Goal: Find specific page/section: Find specific page/section

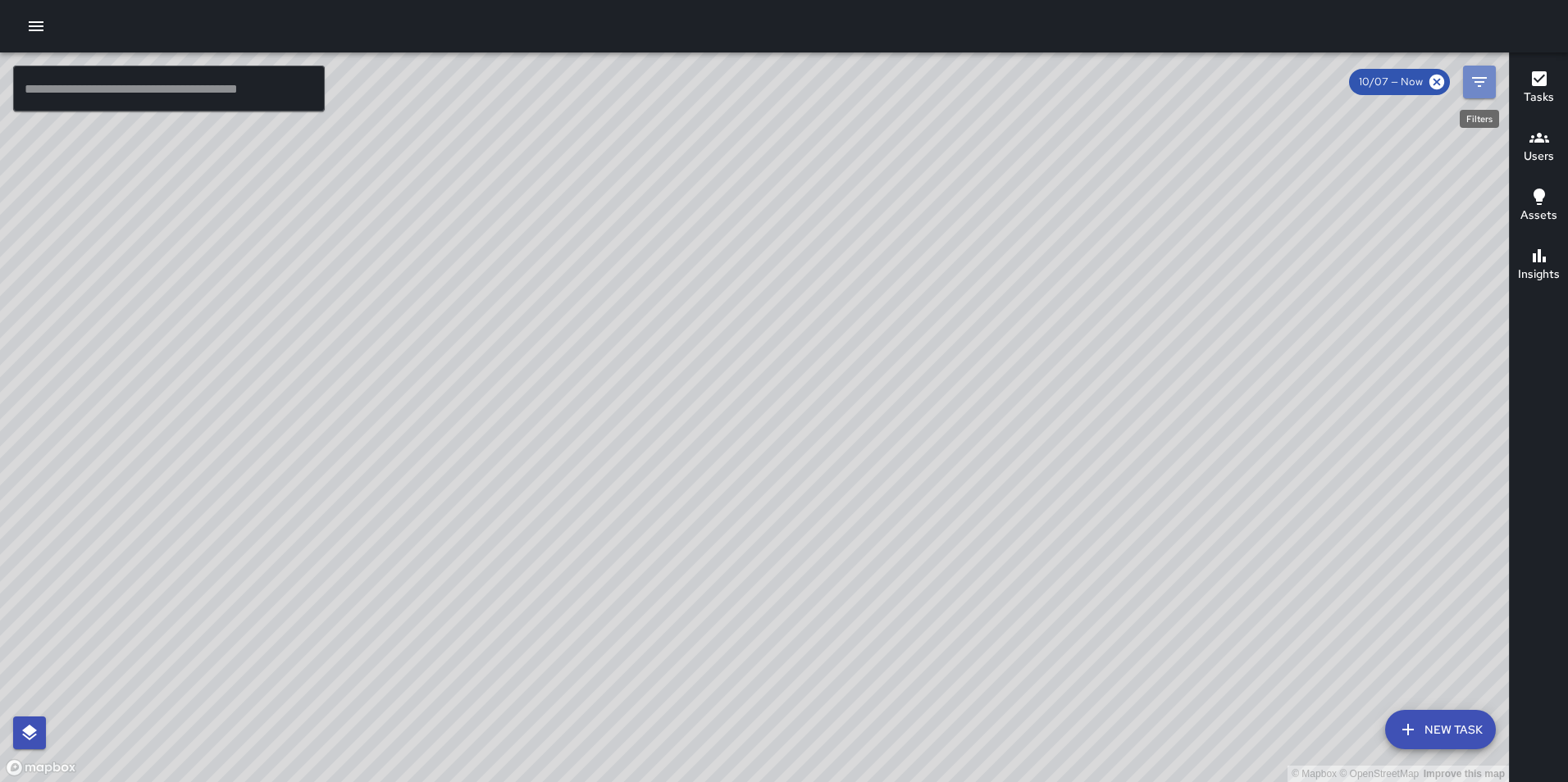
click at [1481, 75] on icon "Filters" at bounding box center [1479, 82] width 20 height 20
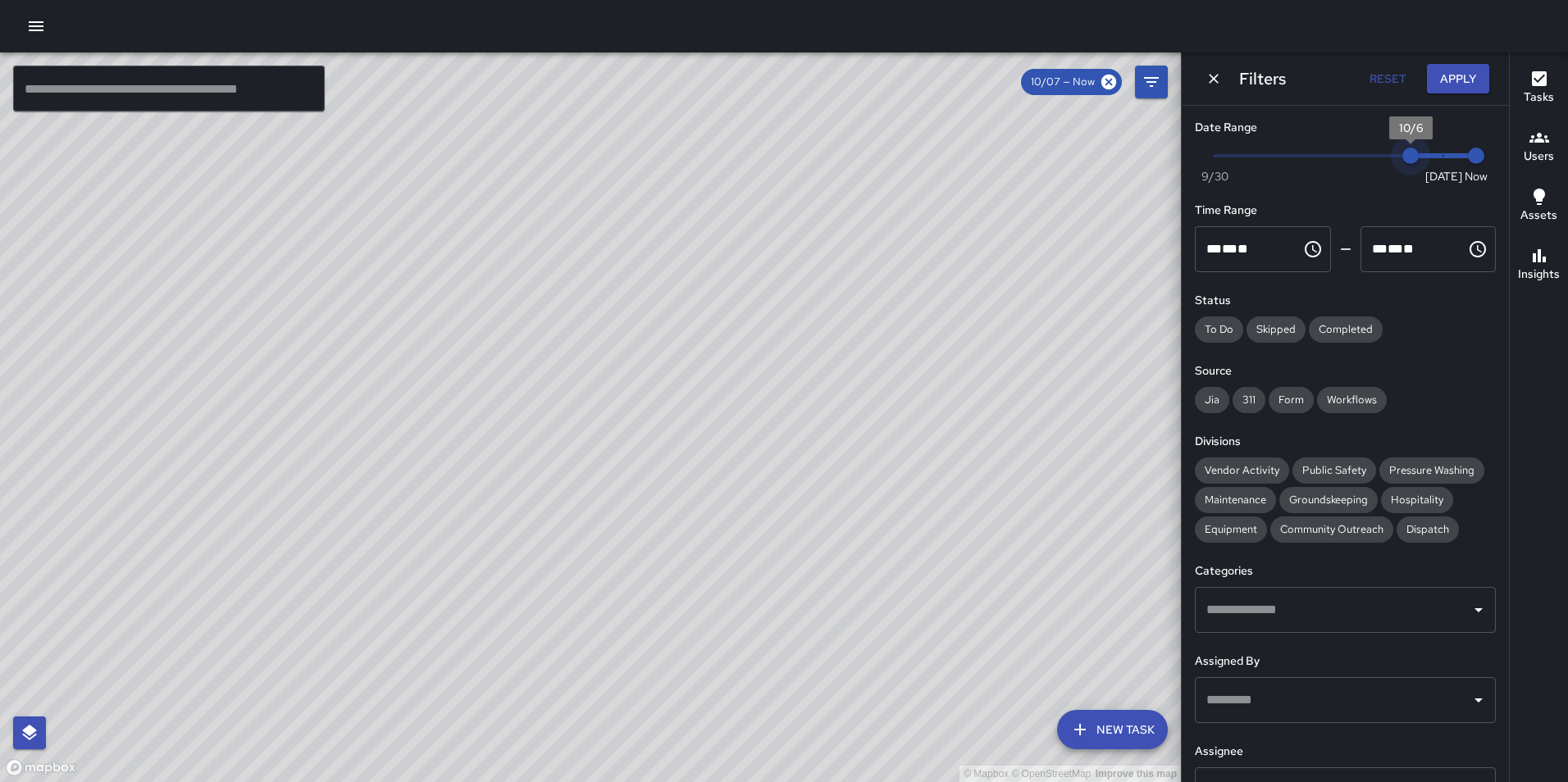
drag, startPoint x: 1434, startPoint y: 162, endPoint x: 1410, endPoint y: 162, distance: 24.0
click at [1410, 162] on span "10/6" at bounding box center [1410, 156] width 16 height 16
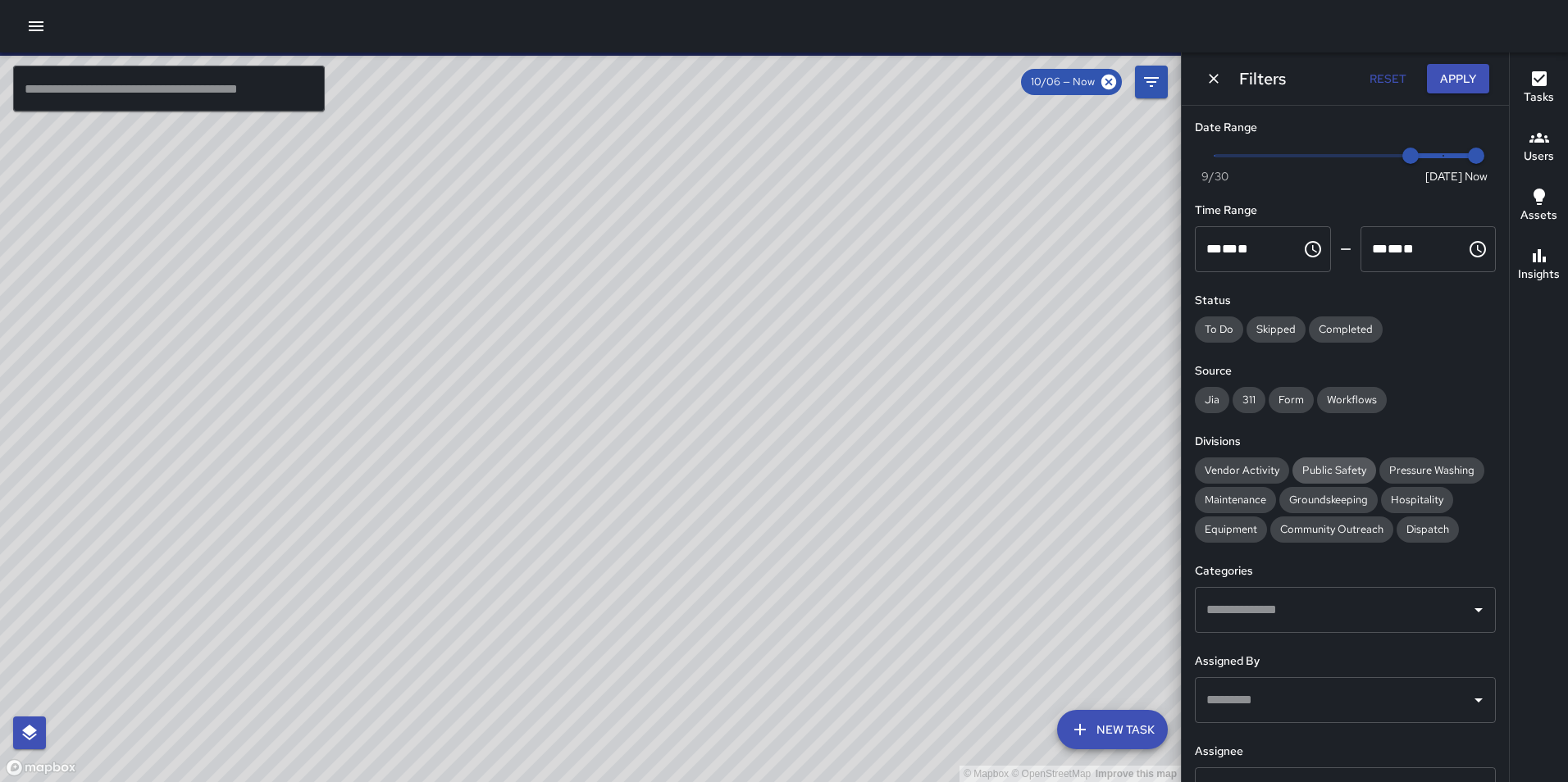
click at [1314, 466] on span "Public Safety" at bounding box center [1334, 471] width 84 height 16
type input "*"
drag, startPoint x: 1401, startPoint y: 154, endPoint x: 1455, endPoint y: 161, distance: 54.5
click at [1455, 161] on span "Now Today 9/30 10/7 2:35 pm" at bounding box center [1345, 156] width 262 height 25
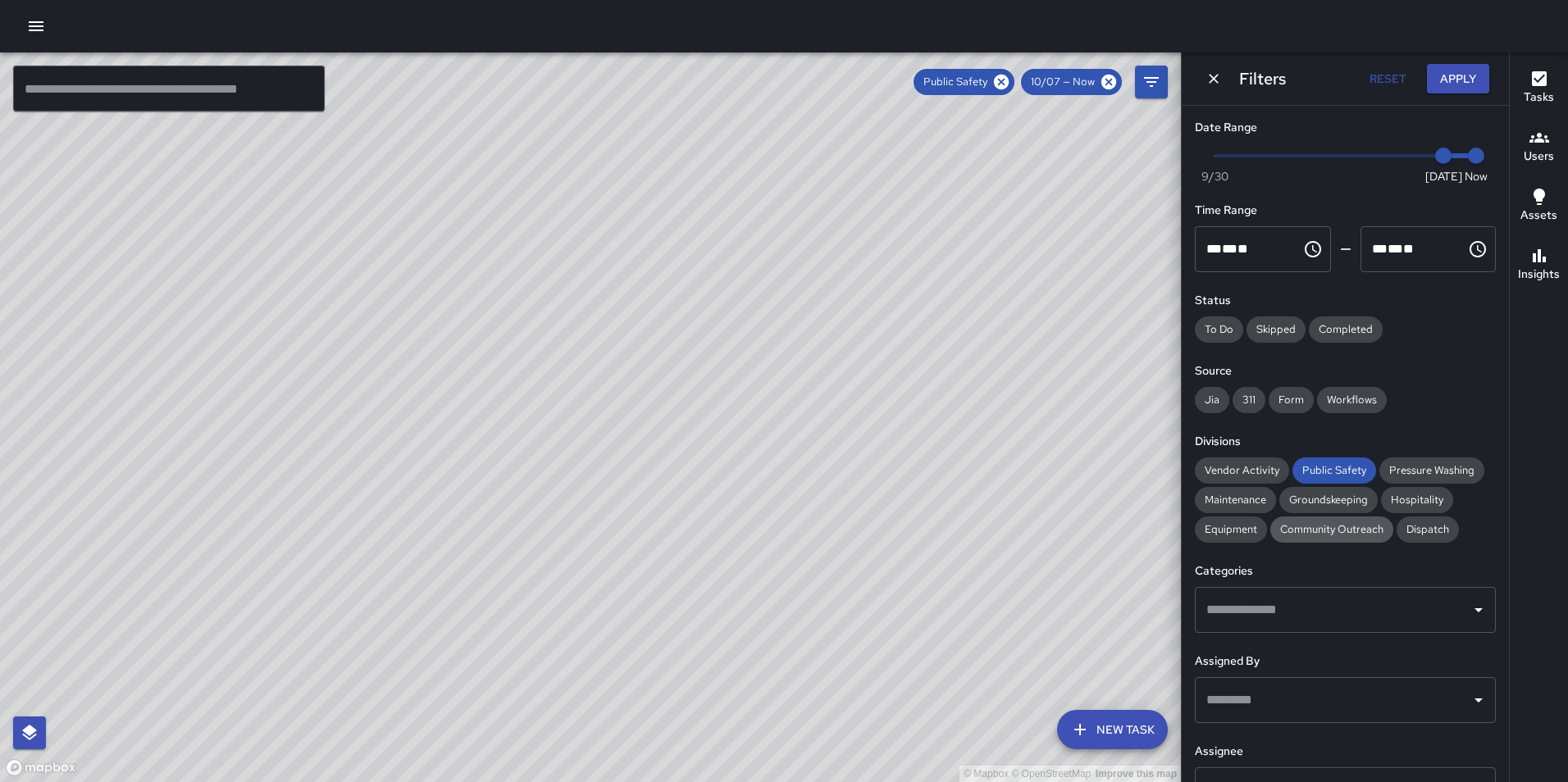
click at [1291, 531] on span "Community Outreach" at bounding box center [1332, 530] width 123 height 16
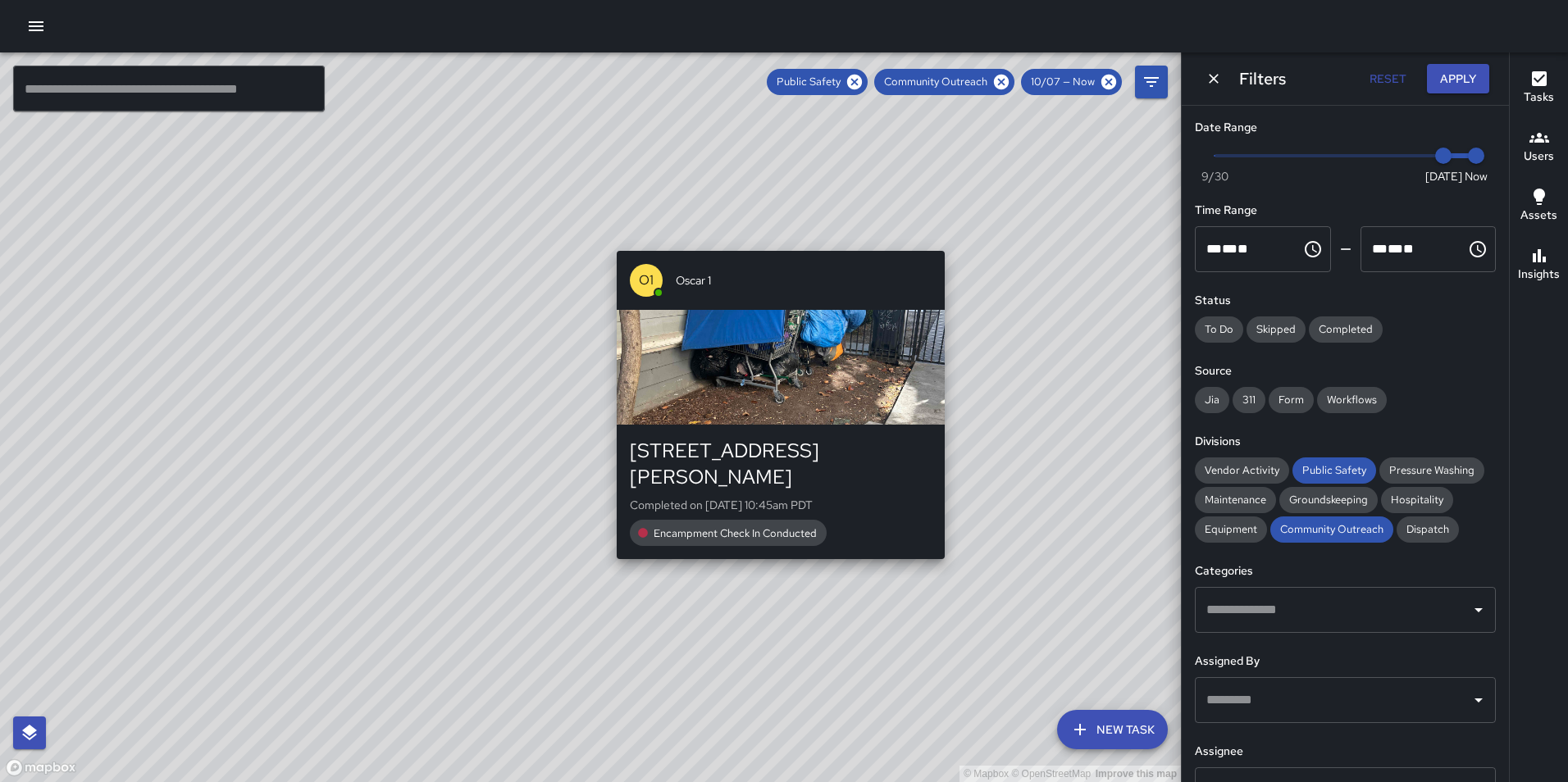
click at [785, 243] on div "© Mapbox © OpenStreetMap Improve this map O1 Oscar 1 2337 Harrison Street Compl…" at bounding box center [590, 417] width 1181 height 729
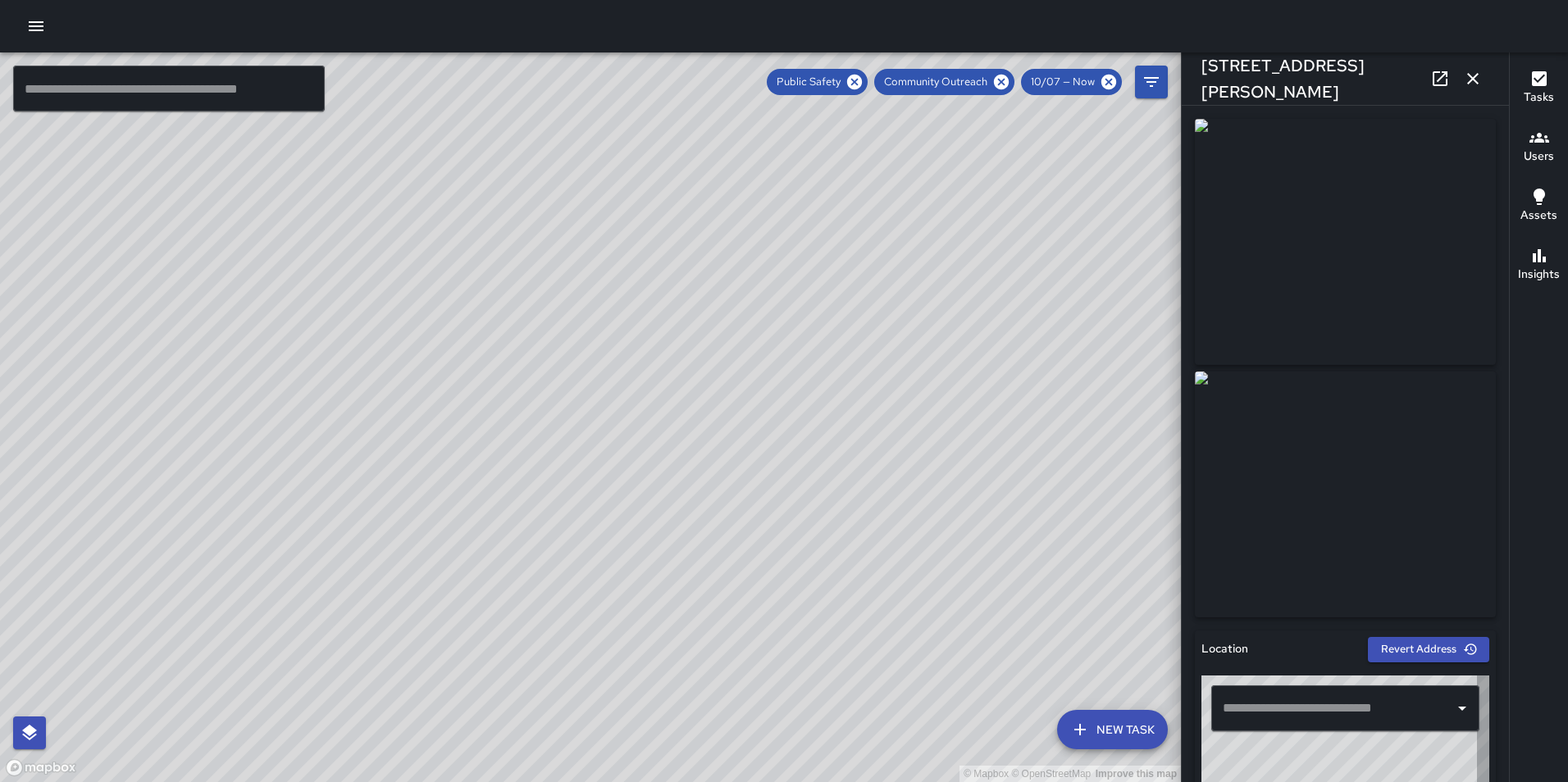
type input "**********"
click at [1438, 82] on icon at bounding box center [1440, 79] width 15 height 15
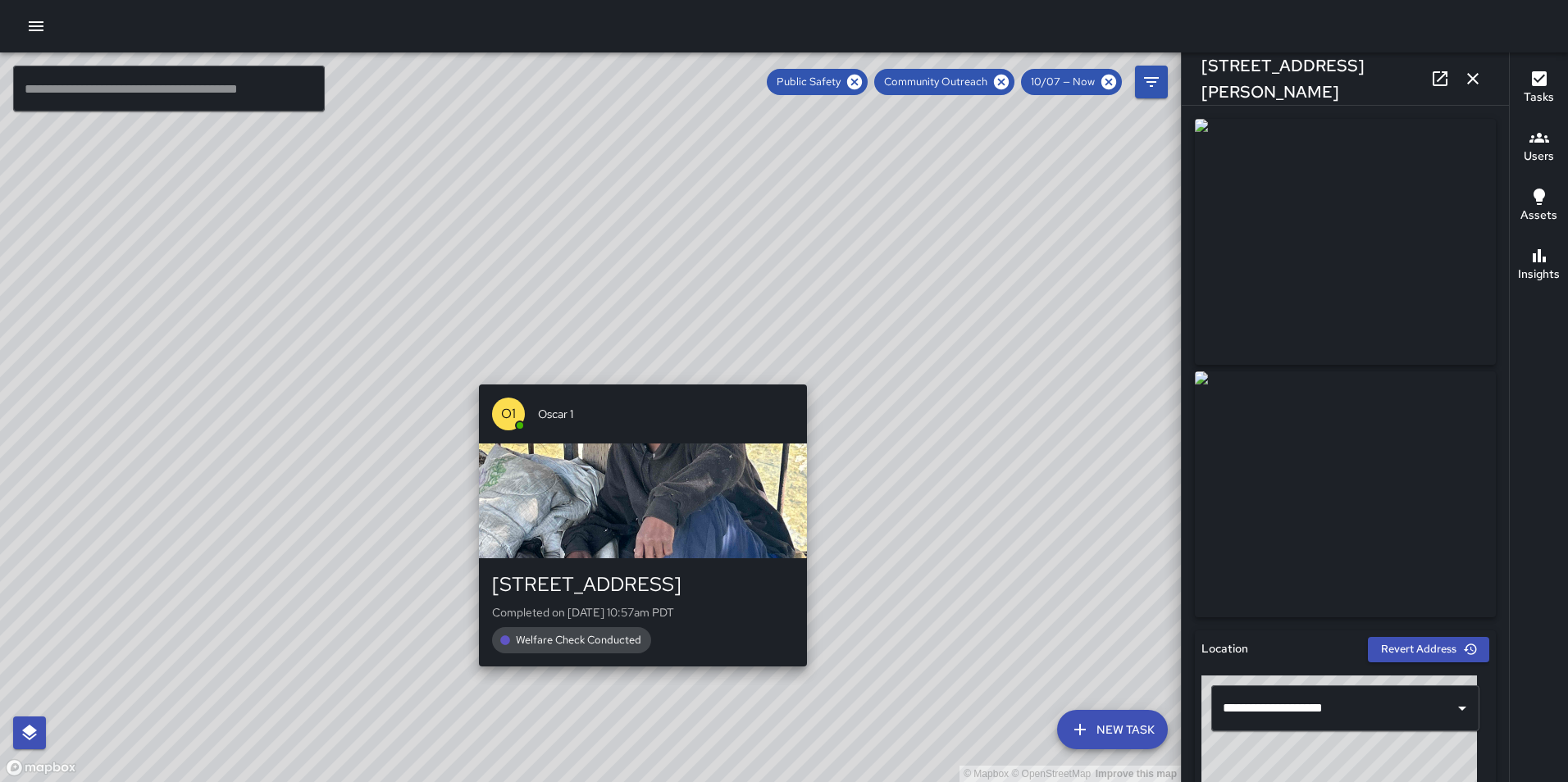
click at [638, 678] on div "© Mapbox © OpenStreetMap Improve this map O1 Oscar 1 200 Grand Avenue Completed…" at bounding box center [590, 417] width 1181 height 729
type input "**********"
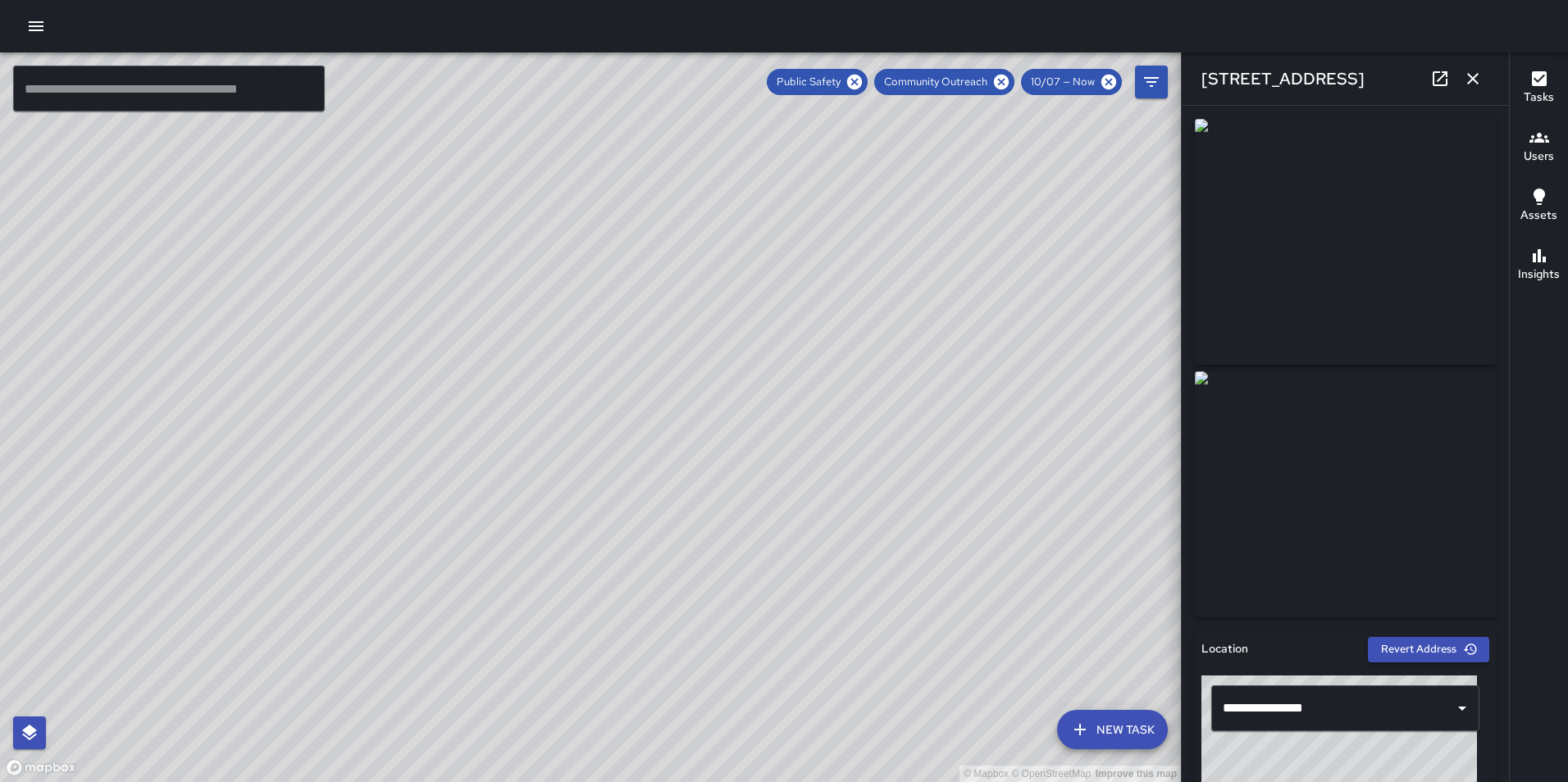
click at [1473, 82] on icon "button" at bounding box center [1473, 79] width 20 height 20
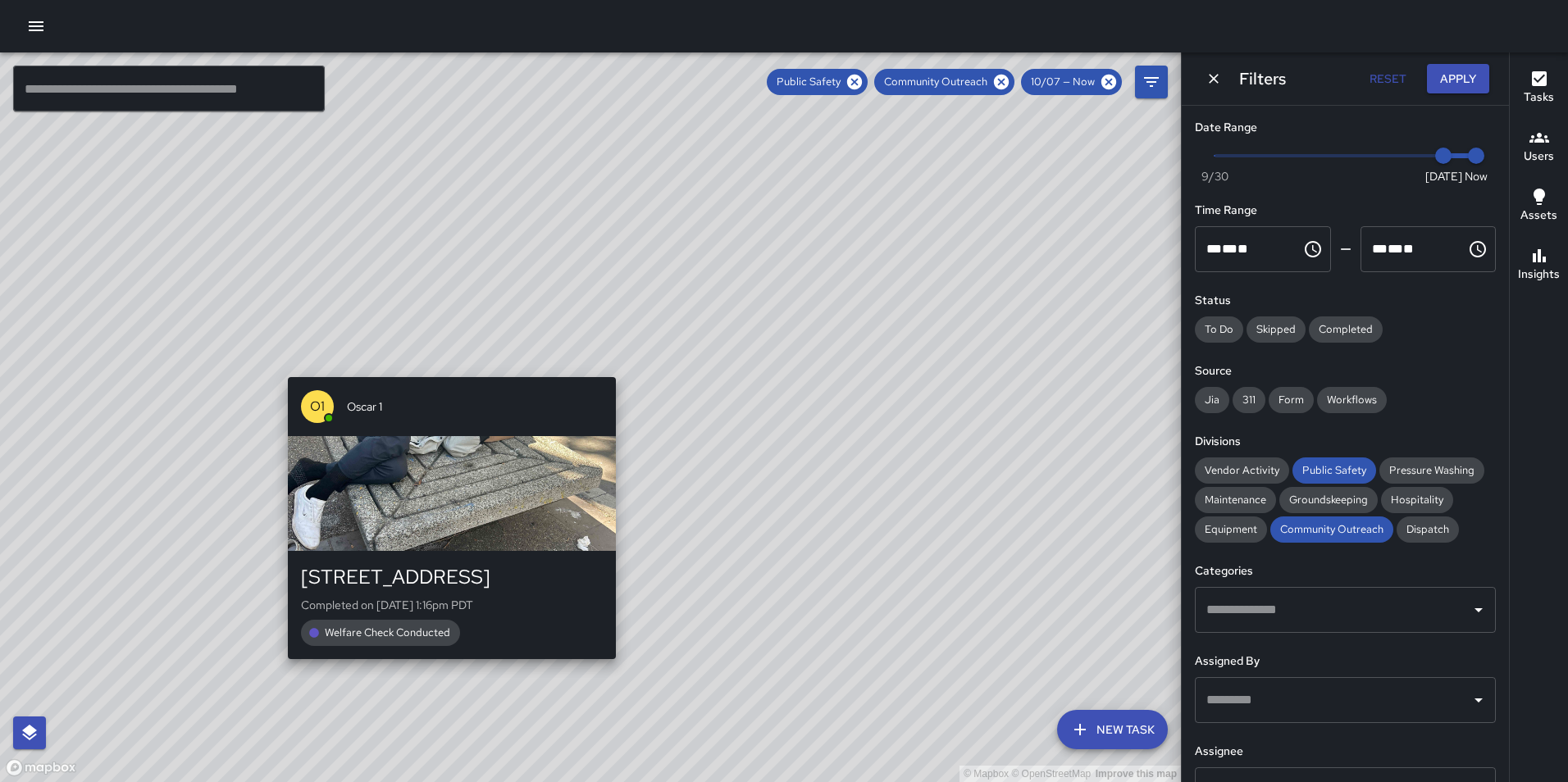
click at [442, 366] on div "© Mapbox © OpenStreetMap Improve this map O1 Oscar 1 2148 Broadway Completed on…" at bounding box center [590, 417] width 1181 height 729
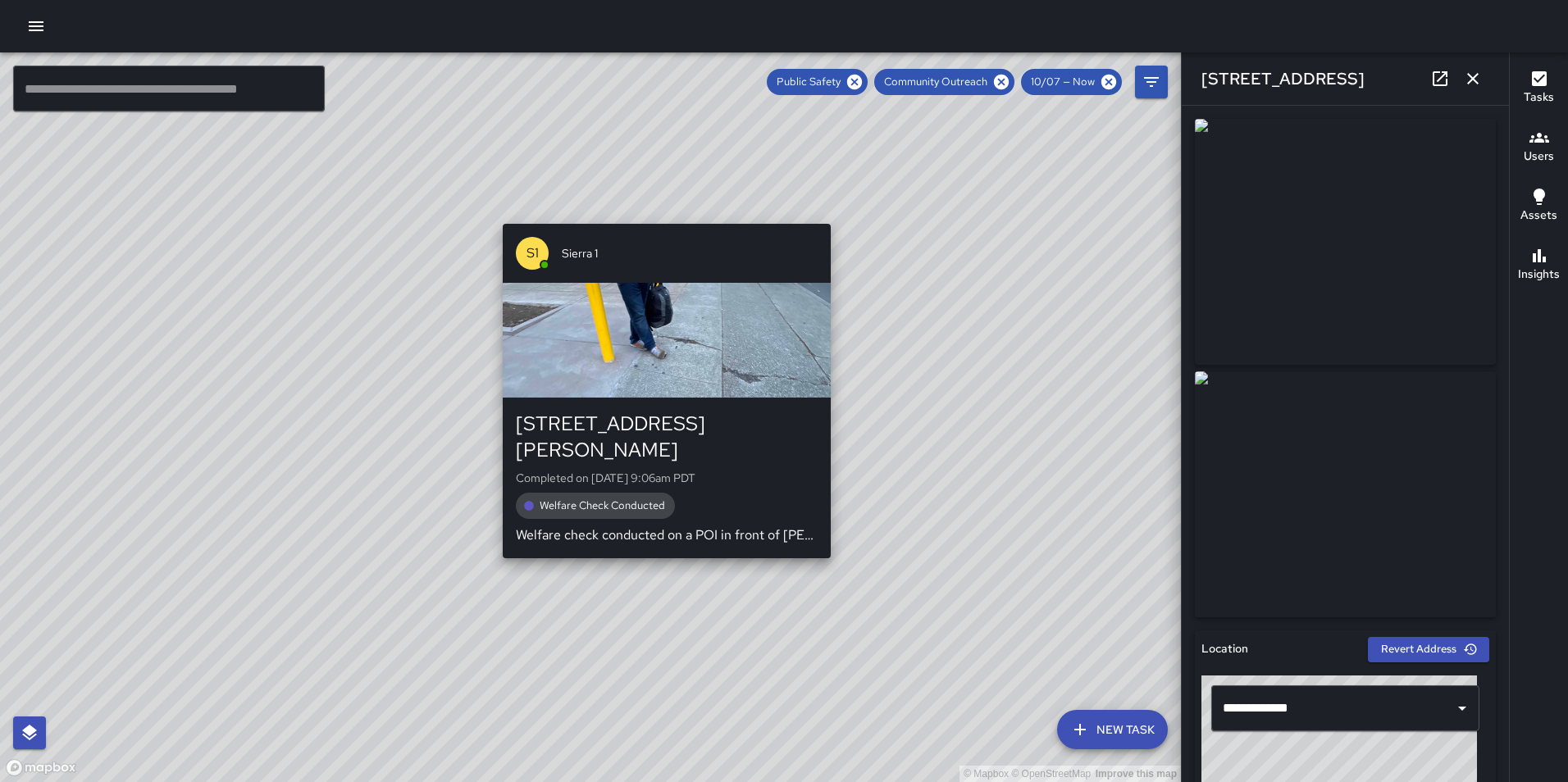
click at [661, 542] on div "© Mapbox © OpenStreetMap Improve this map S1 Sierra 1 2021 Webster Street Compl…" at bounding box center [590, 417] width 1181 height 729
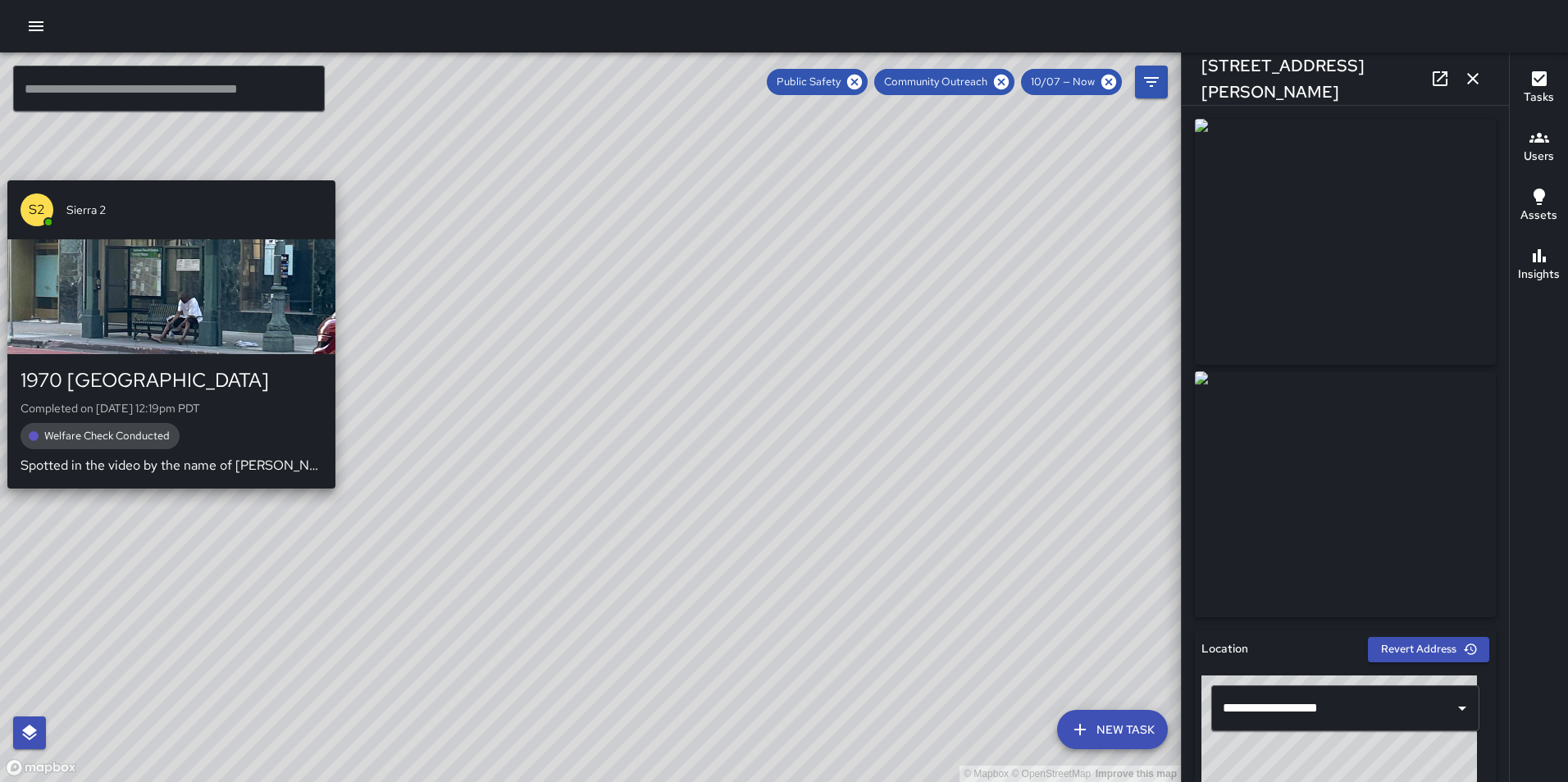
click at [165, 500] on div "© Mapbox © OpenStreetMap Improve this map S2 Sierra 2 1970 Broadway Completed o…" at bounding box center [590, 417] width 1181 height 729
type input "**********"
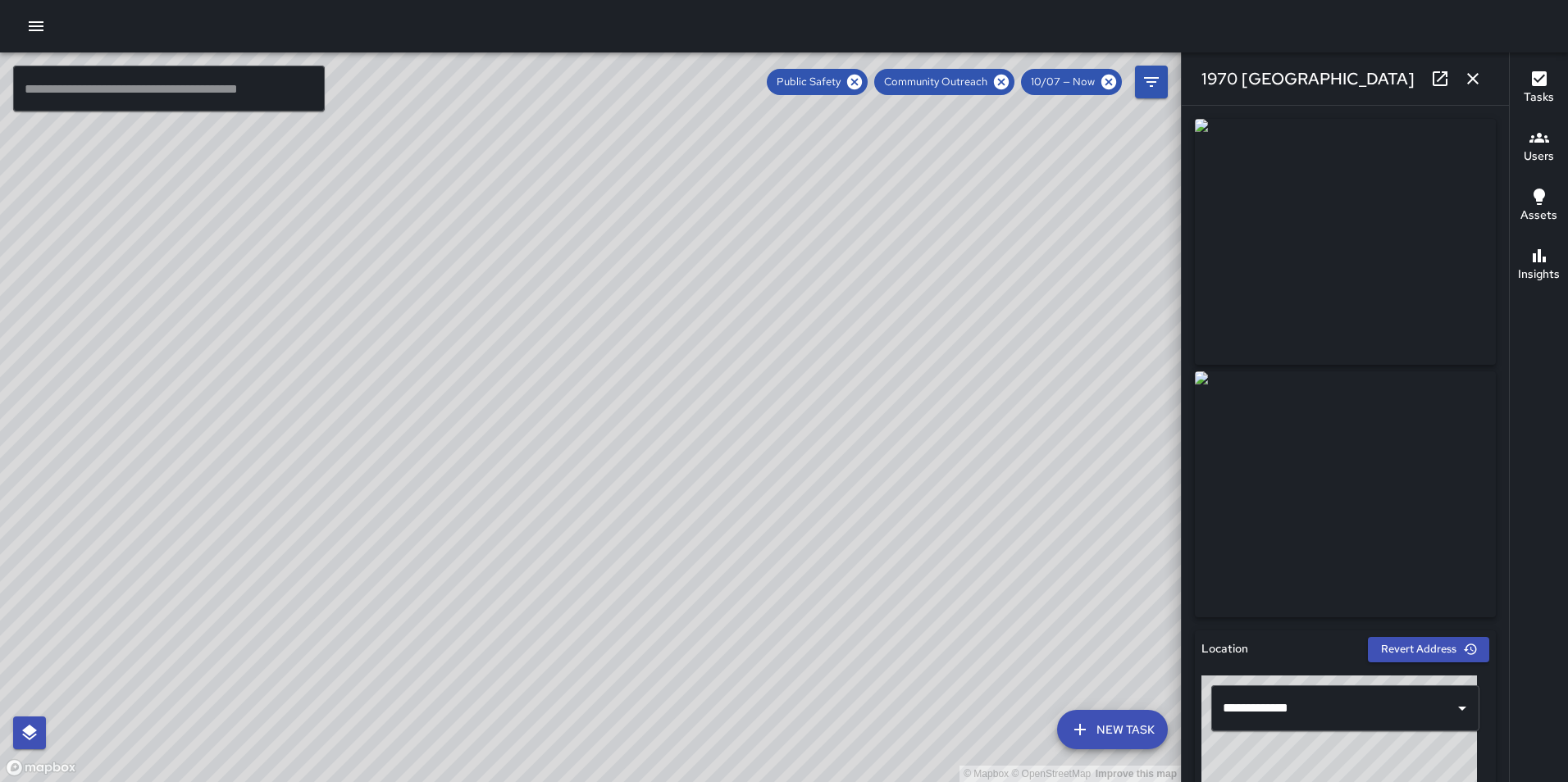
drag, startPoint x: 165, startPoint y: 500, endPoint x: 396, endPoint y: 305, distance: 302.3
click at [396, 305] on div "© Mapbox © OpenStreetMap Improve this map" at bounding box center [590, 417] width 1181 height 729
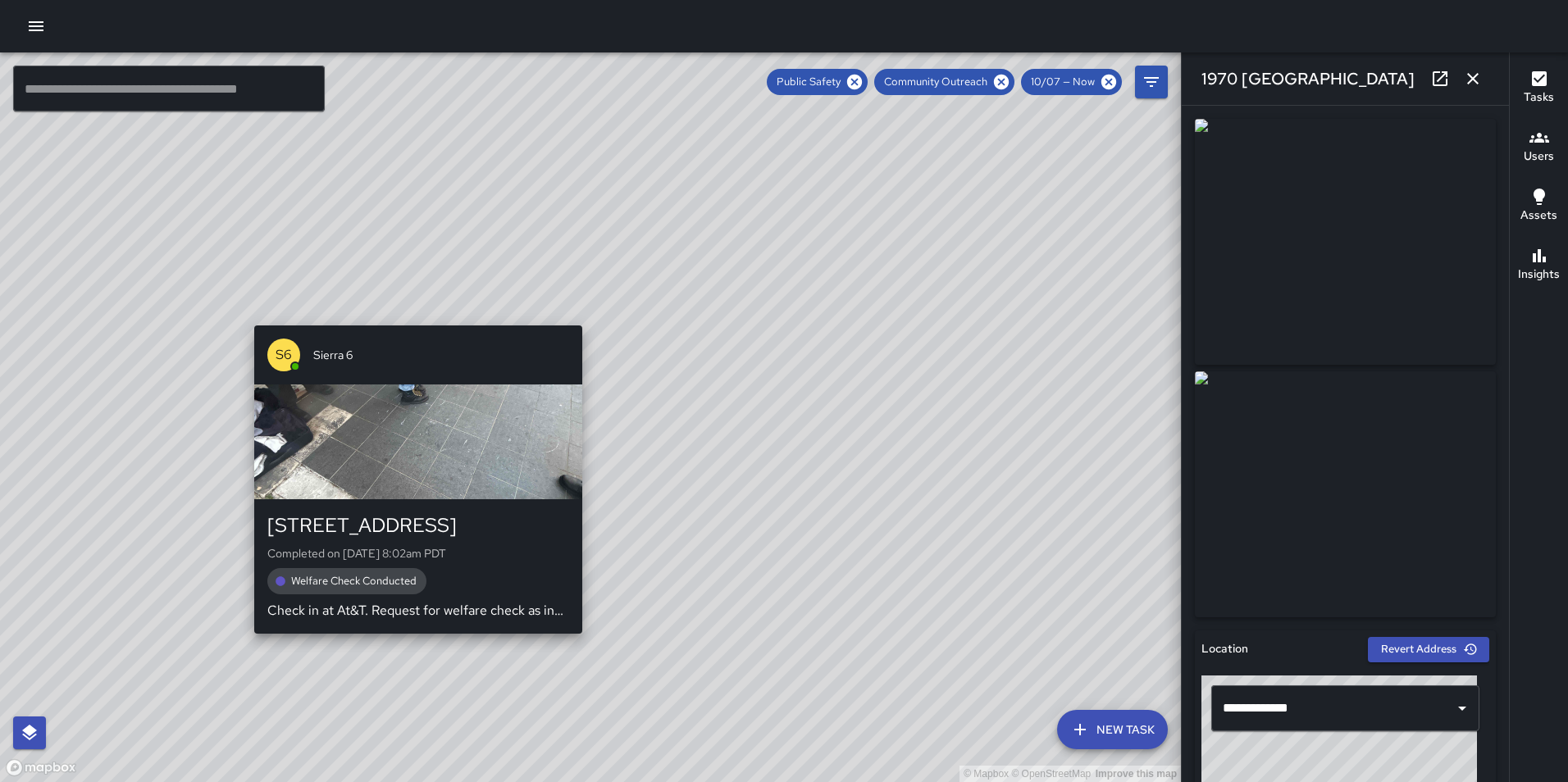
click at [409, 643] on div "© Mapbox © OpenStreetMap Improve this map S6 Sierra 6 1582 Franklin Street Comp…" at bounding box center [590, 417] width 1181 height 729
type input "**********"
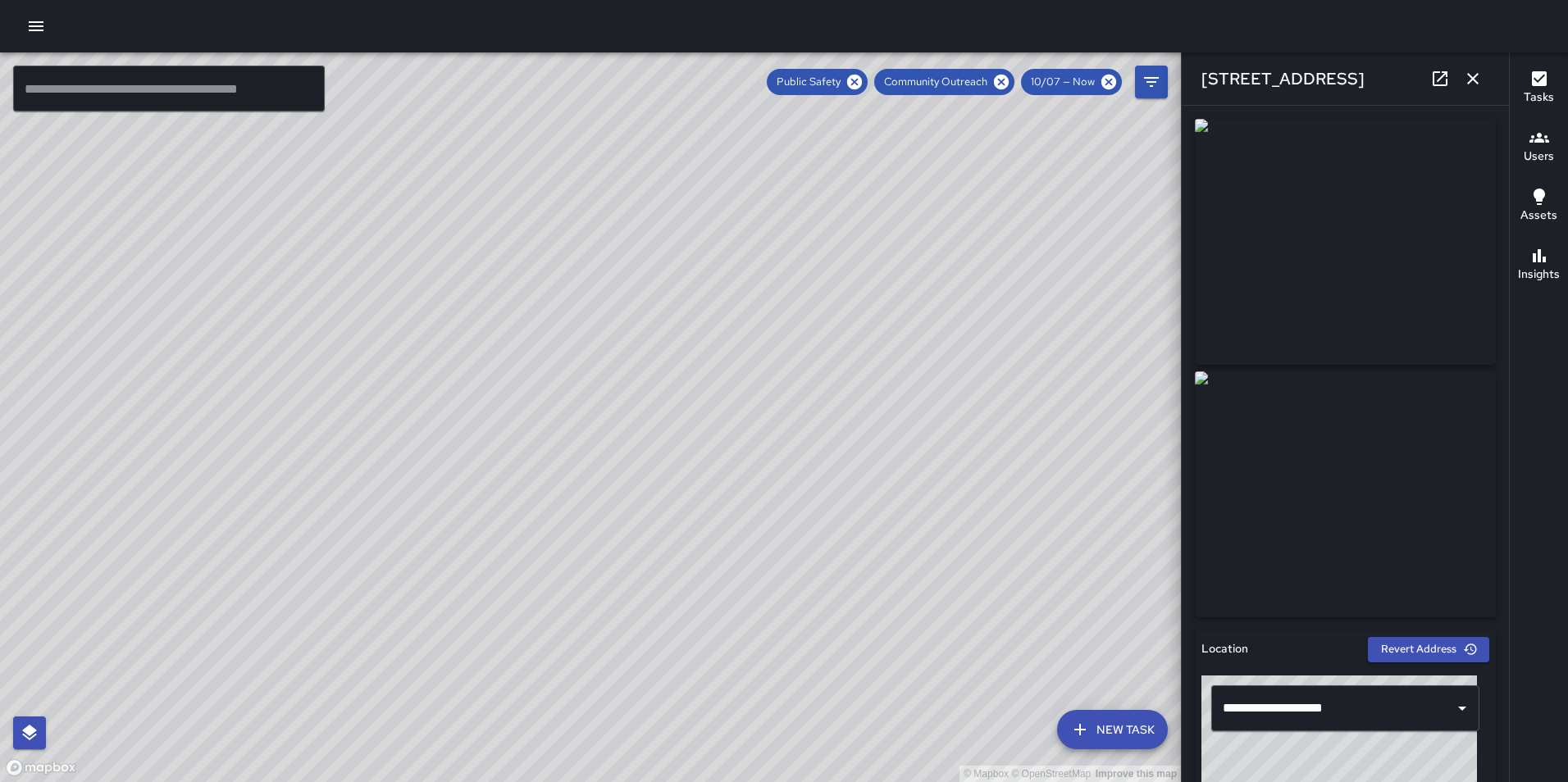
drag, startPoint x: 318, startPoint y: 584, endPoint x: 597, endPoint y: 460, distance: 305.3
click at [597, 460] on div "© Mapbox © OpenStreetMap Improve this map" at bounding box center [590, 417] width 1181 height 729
drag, startPoint x: 234, startPoint y: 633, endPoint x: 457, endPoint y: 423, distance: 306.3
click at [457, 423] on div "© Mapbox © OpenStreetMap Improve this map" at bounding box center [590, 417] width 1181 height 729
drag, startPoint x: 245, startPoint y: 752, endPoint x: 299, endPoint y: 665, distance: 102.4
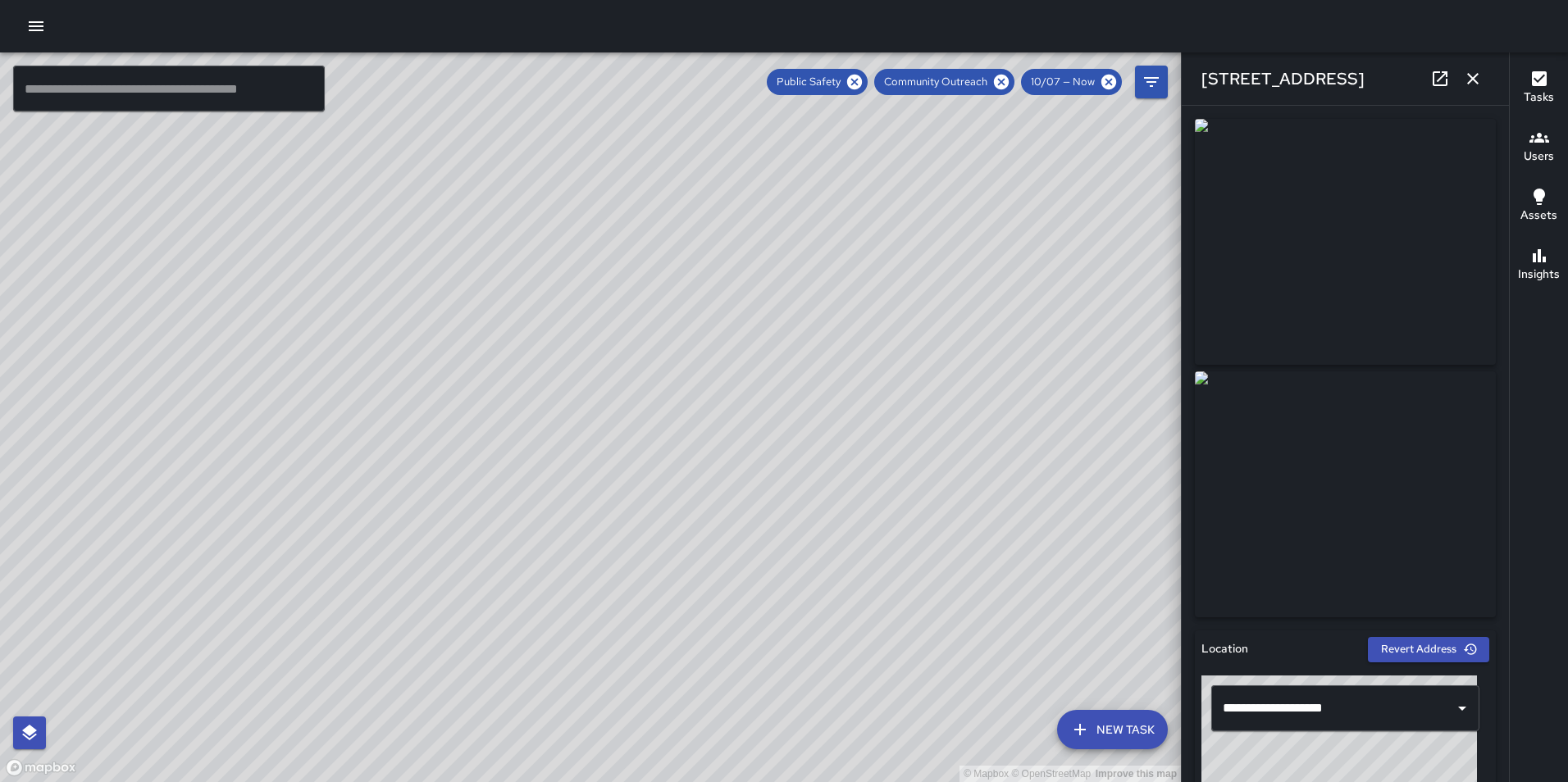
click at [299, 665] on div "© Mapbox © OpenStreetMap Improve this map" at bounding box center [590, 417] width 1181 height 729
drag, startPoint x: 549, startPoint y: 505, endPoint x: 489, endPoint y: 625, distance: 134.2
click at [489, 625] on div "© Mapbox © OpenStreetMap Improve this map" at bounding box center [590, 417] width 1181 height 729
click at [641, 286] on div "© Mapbox © OpenStreetMap Improve this map O1 Oscar 1 2148 Broadway Completed on…" at bounding box center [590, 417] width 1181 height 729
click at [856, 83] on icon at bounding box center [854, 82] width 18 height 18
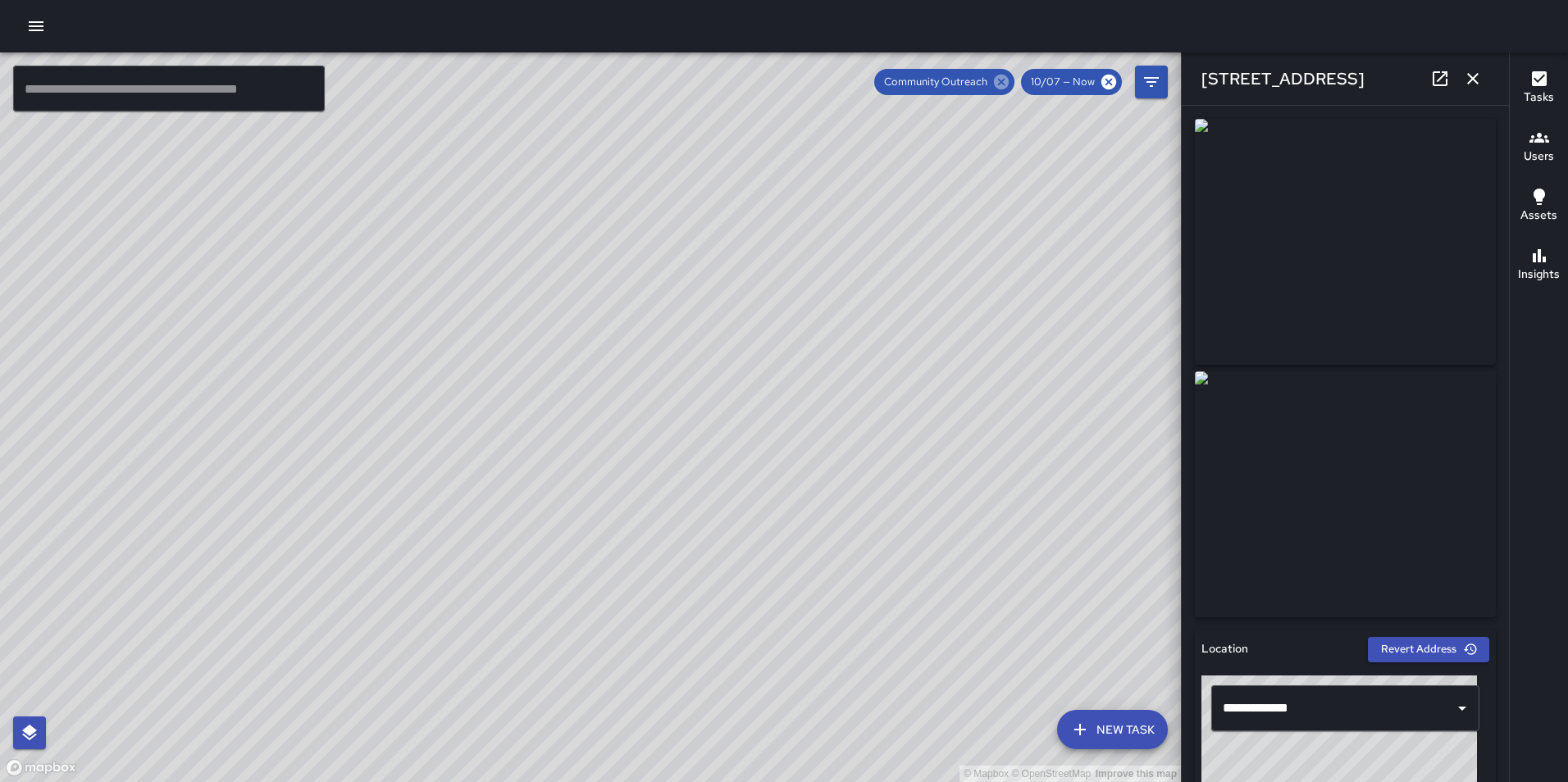
click at [1002, 79] on icon at bounding box center [1001, 82] width 15 height 15
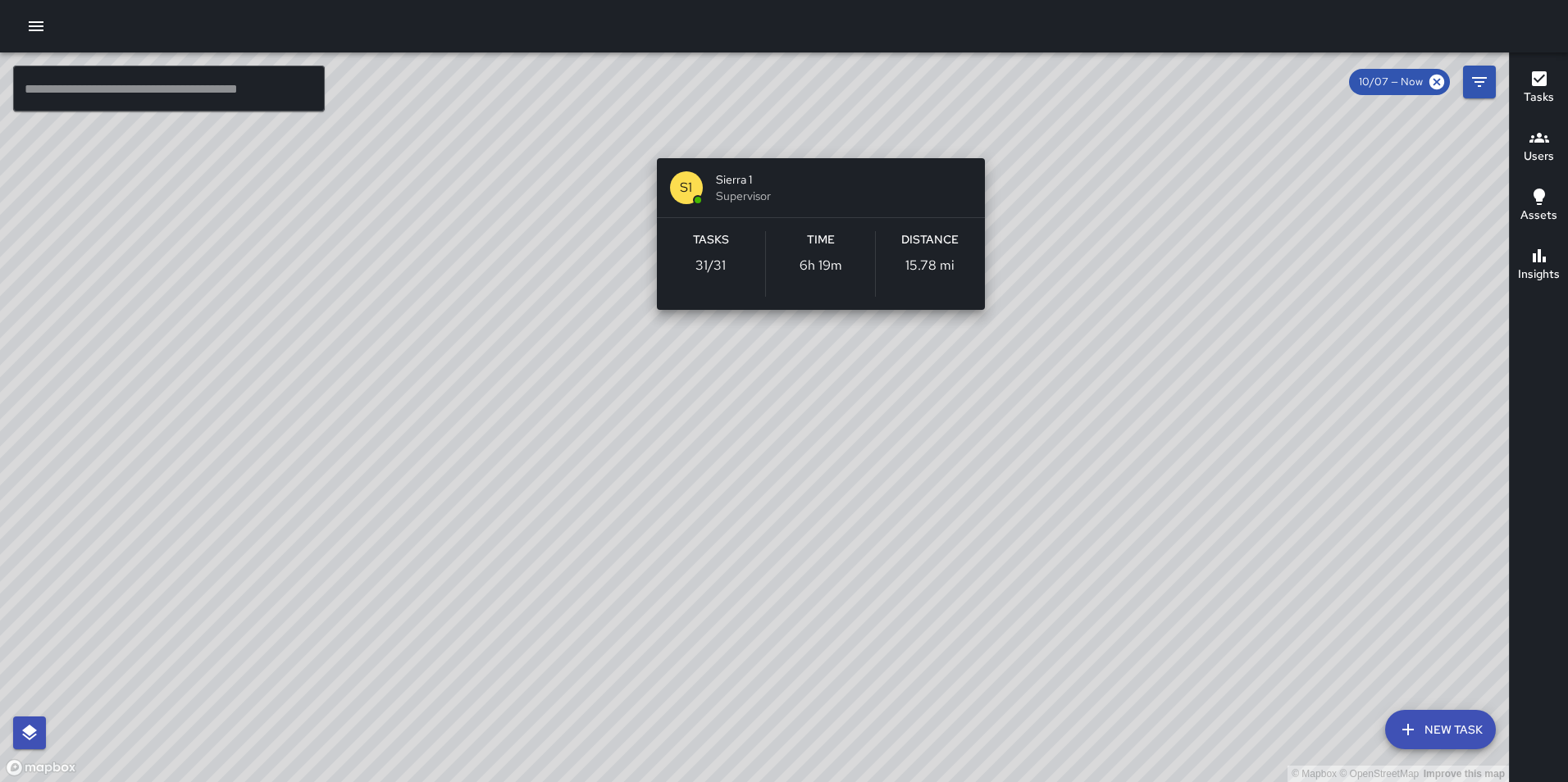
click at [822, 143] on div "© Mapbox © OpenStreetMap Improve this map S1 Sierra 1 Supervisor Tasks 31 / 31 …" at bounding box center [754, 417] width 1509 height 729
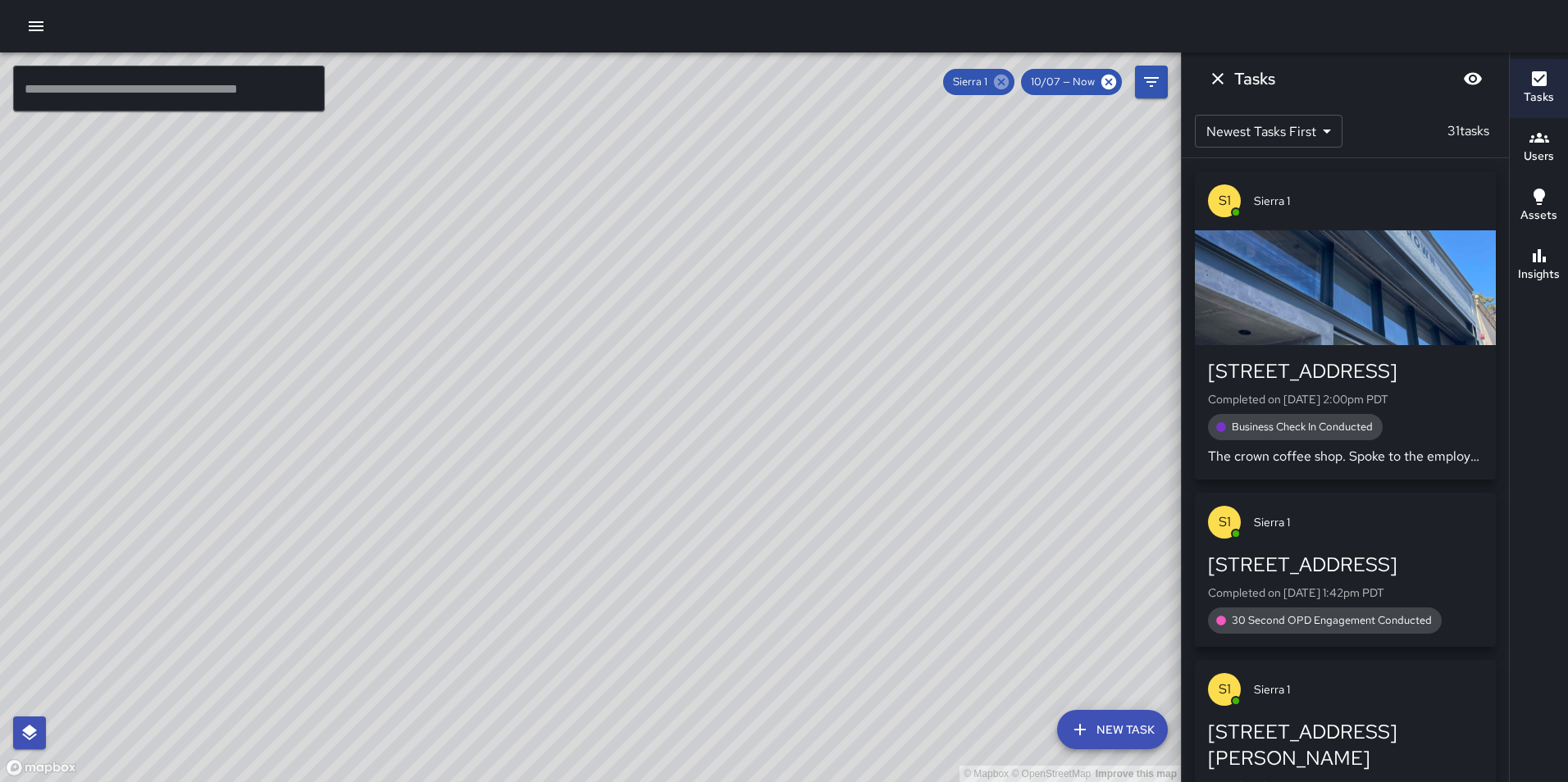
click at [1003, 80] on icon at bounding box center [1001, 82] width 15 height 15
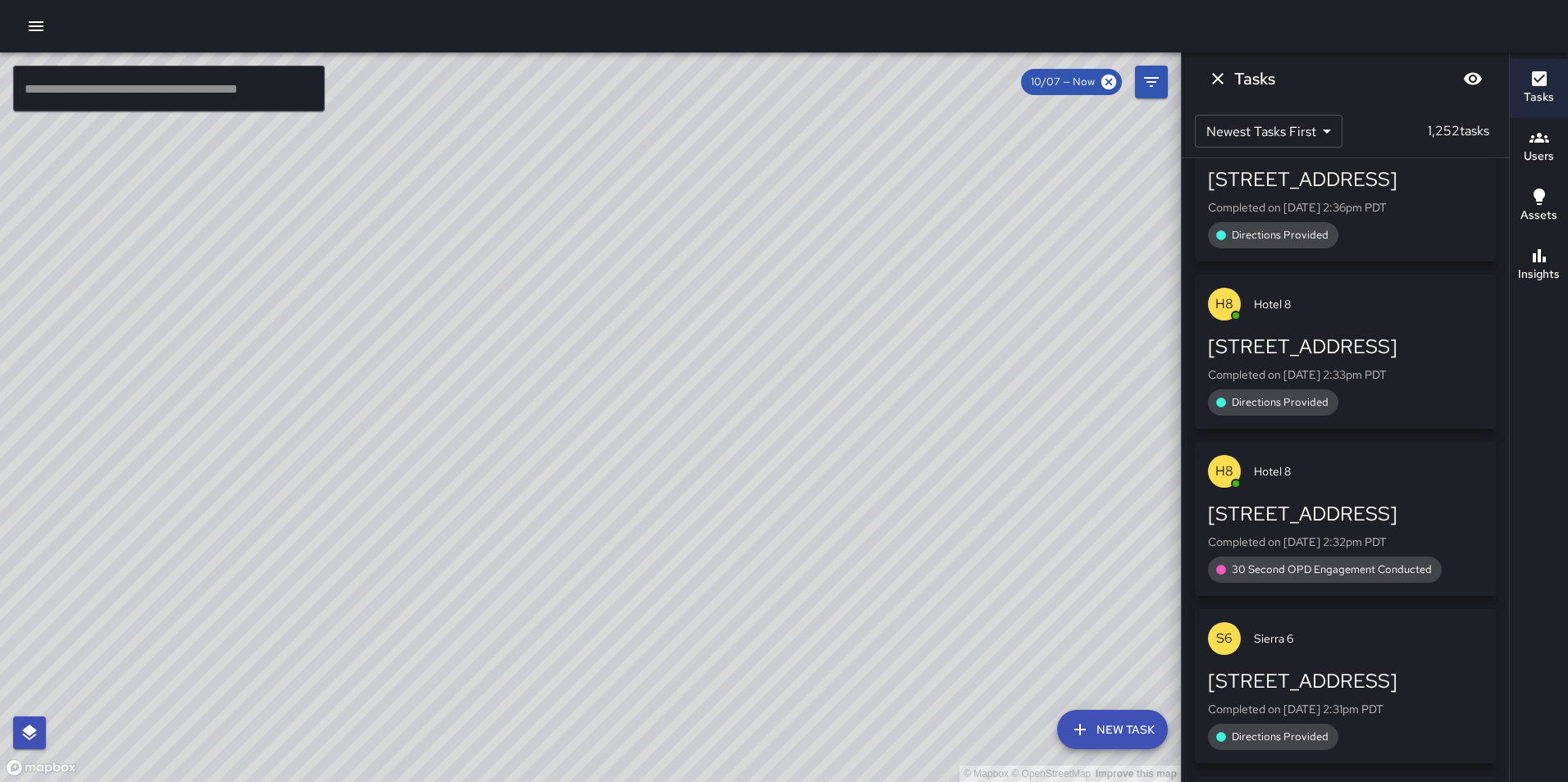
scroll to position [563, 0]
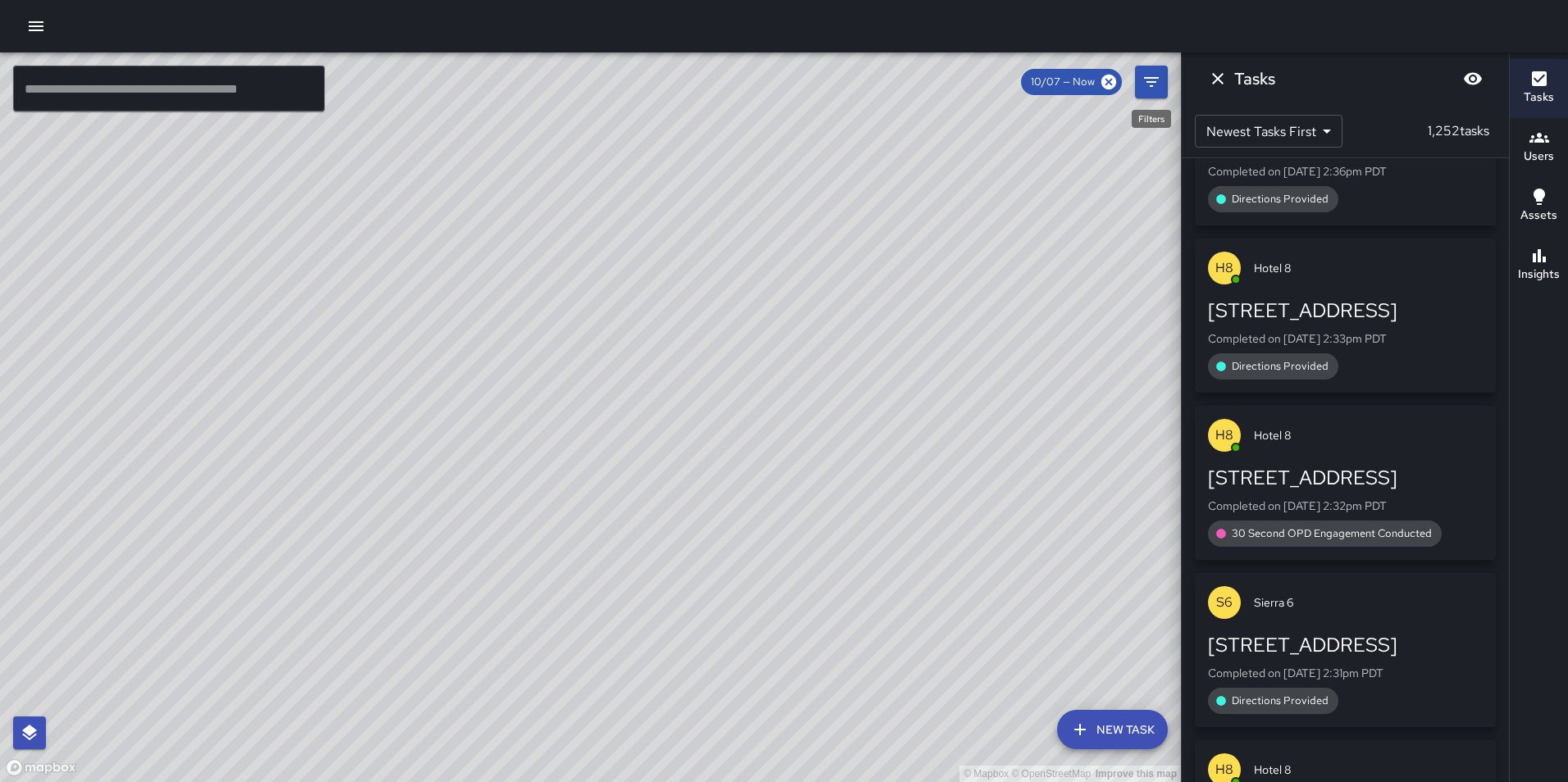
click at [1153, 85] on icon "Filters" at bounding box center [1151, 82] width 15 height 10
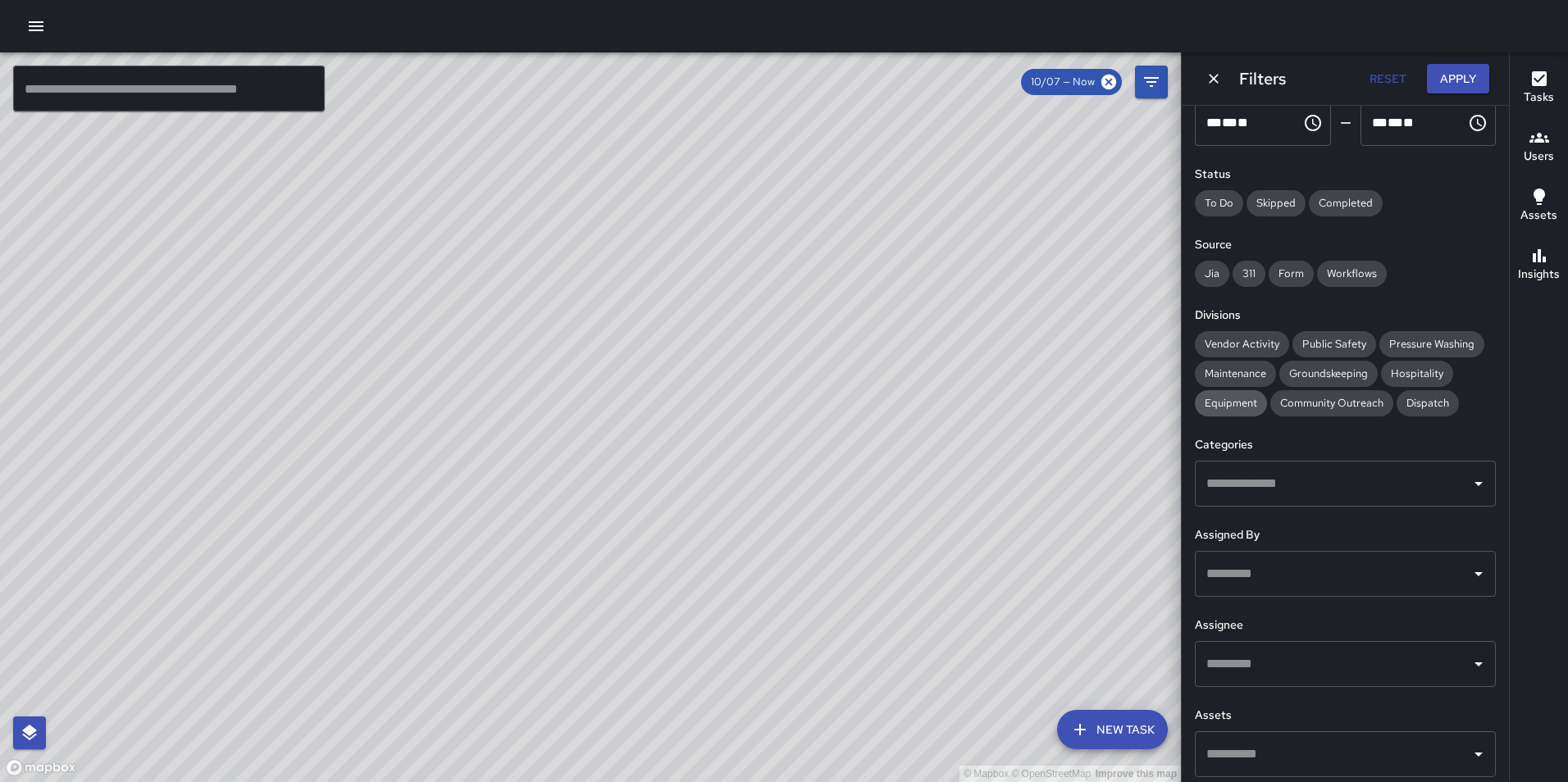
scroll to position [127, 0]
click at [1245, 668] on input "text" at bounding box center [1333, 664] width 262 height 31
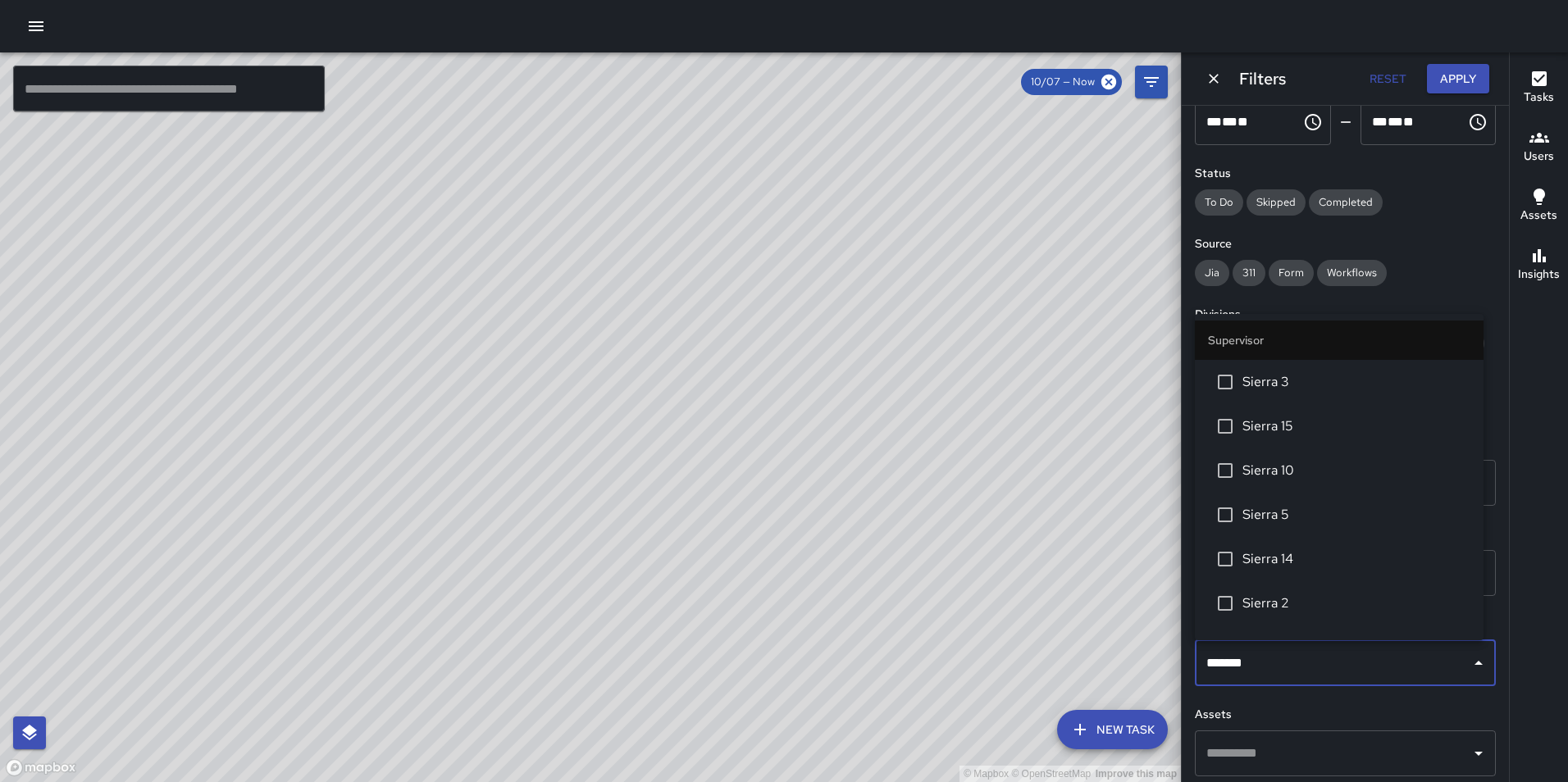
type input "********"
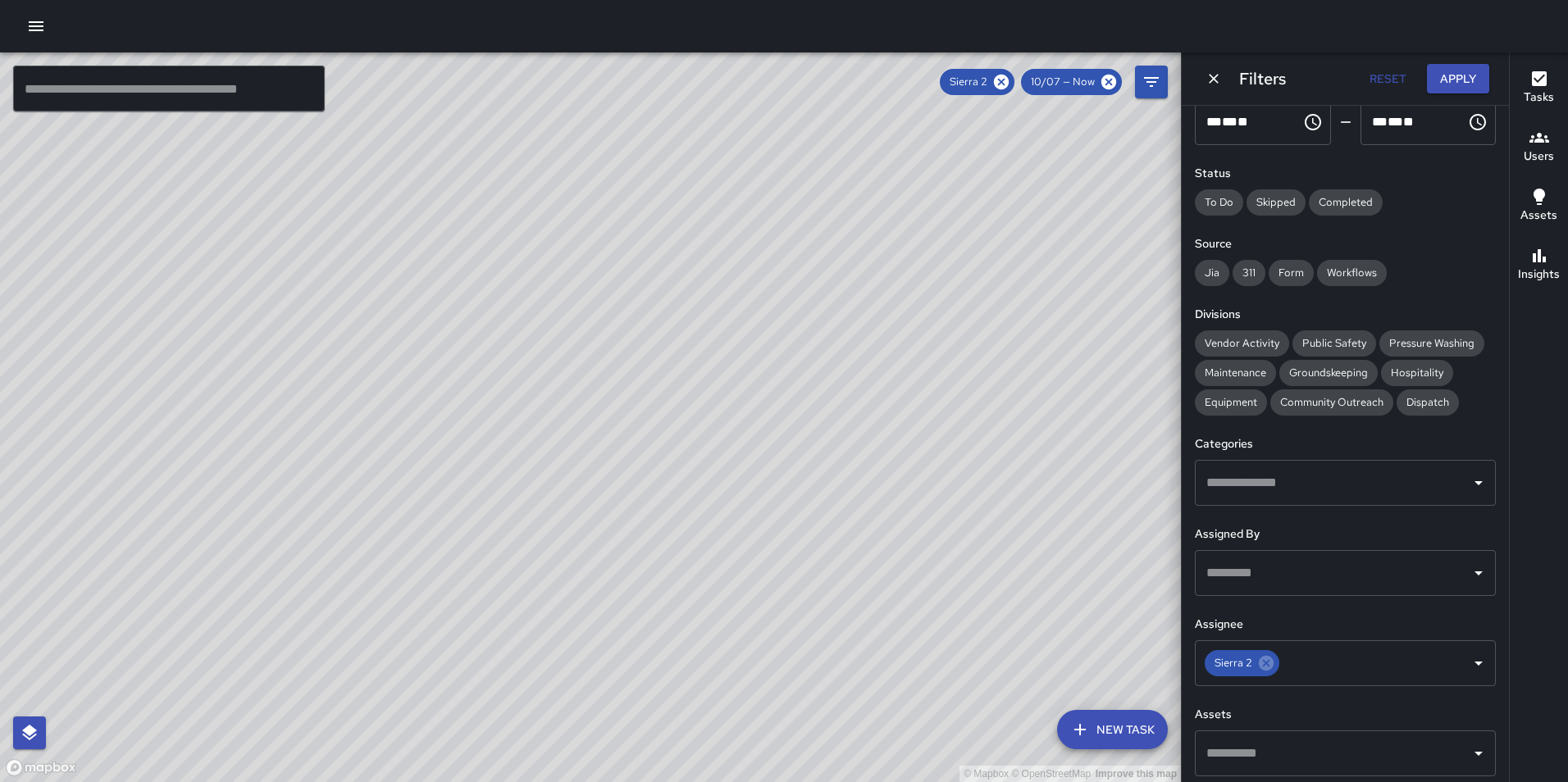
drag, startPoint x: 784, startPoint y: 589, endPoint x: 1045, endPoint y: 348, distance: 355.2
click at [1045, 348] on div "© Mapbox © OpenStreetMap Improve this map" at bounding box center [590, 417] width 1181 height 729
drag, startPoint x: 766, startPoint y: 616, endPoint x: 913, endPoint y: 464, distance: 211.5
click at [913, 464] on div "© Mapbox © OpenStreetMap Improve this map" at bounding box center [590, 417] width 1181 height 729
drag, startPoint x: 775, startPoint y: 583, endPoint x: 752, endPoint y: 604, distance: 31.1
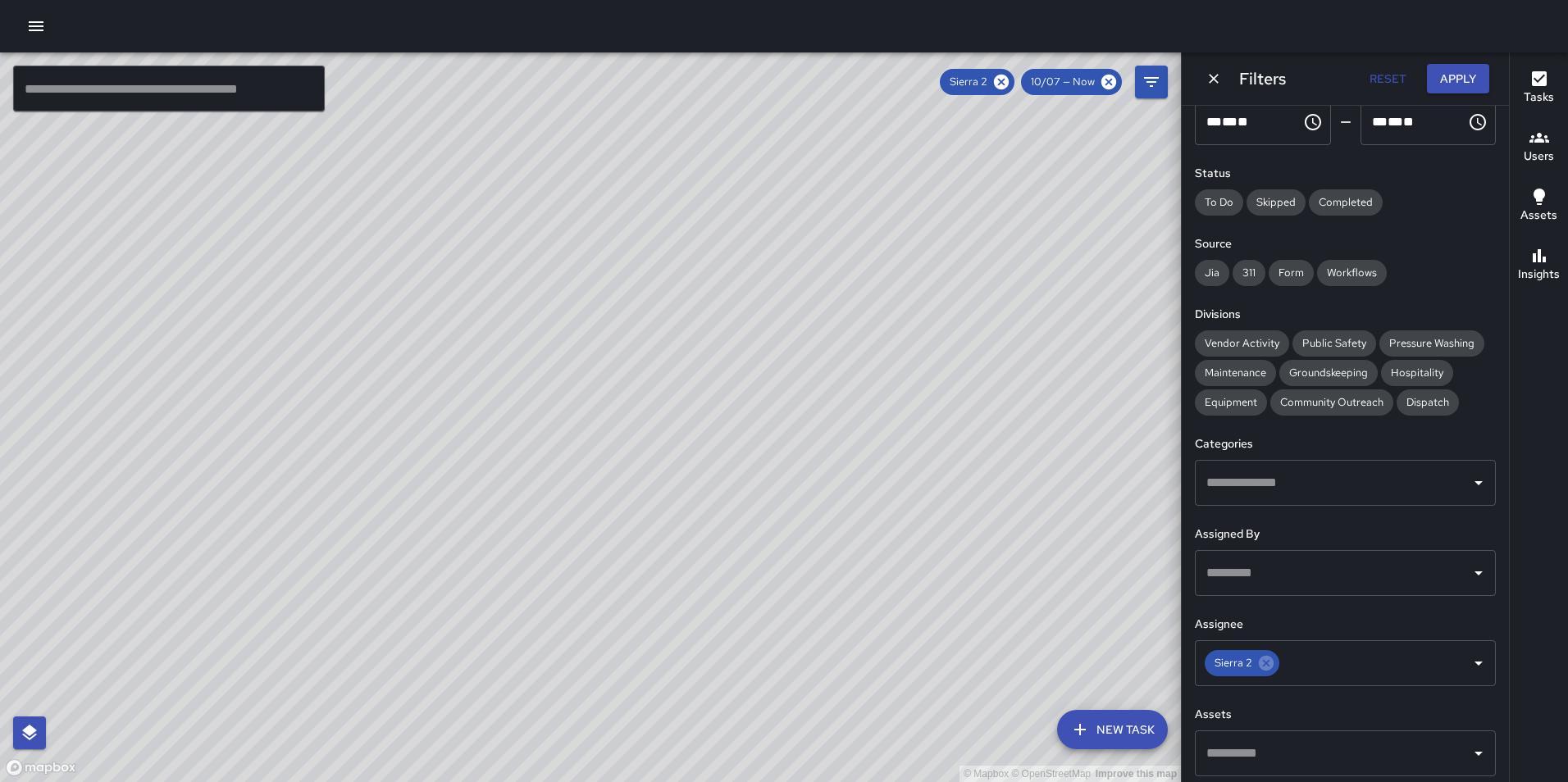
click at [752, 604] on div "© Mapbox © OpenStreetMap Improve this map" at bounding box center [590, 417] width 1181 height 729
click at [1269, 667] on icon at bounding box center [1266, 664] width 15 height 15
click at [1269, 670] on input "text" at bounding box center [1333, 664] width 262 height 31
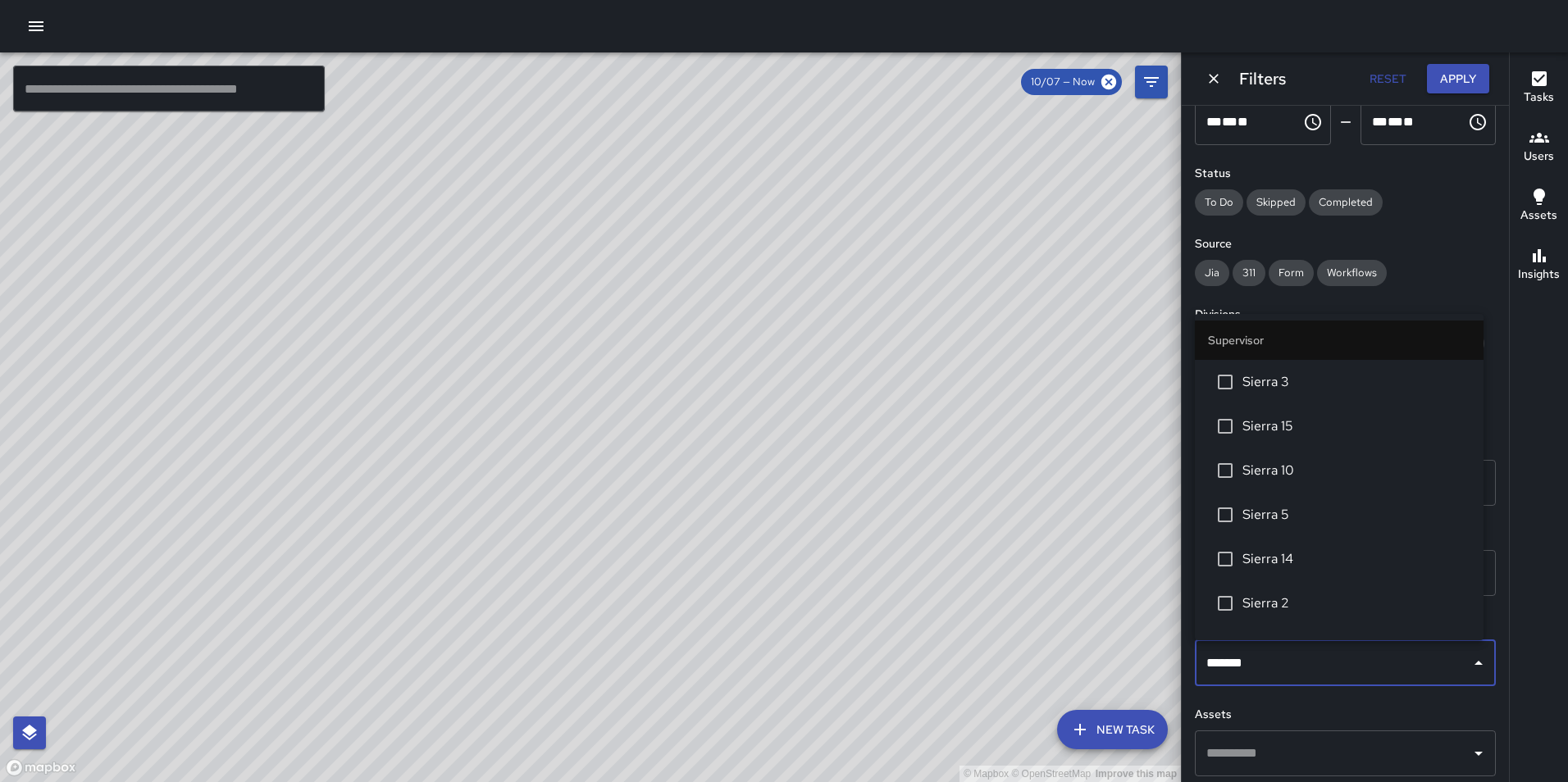
type input "********"
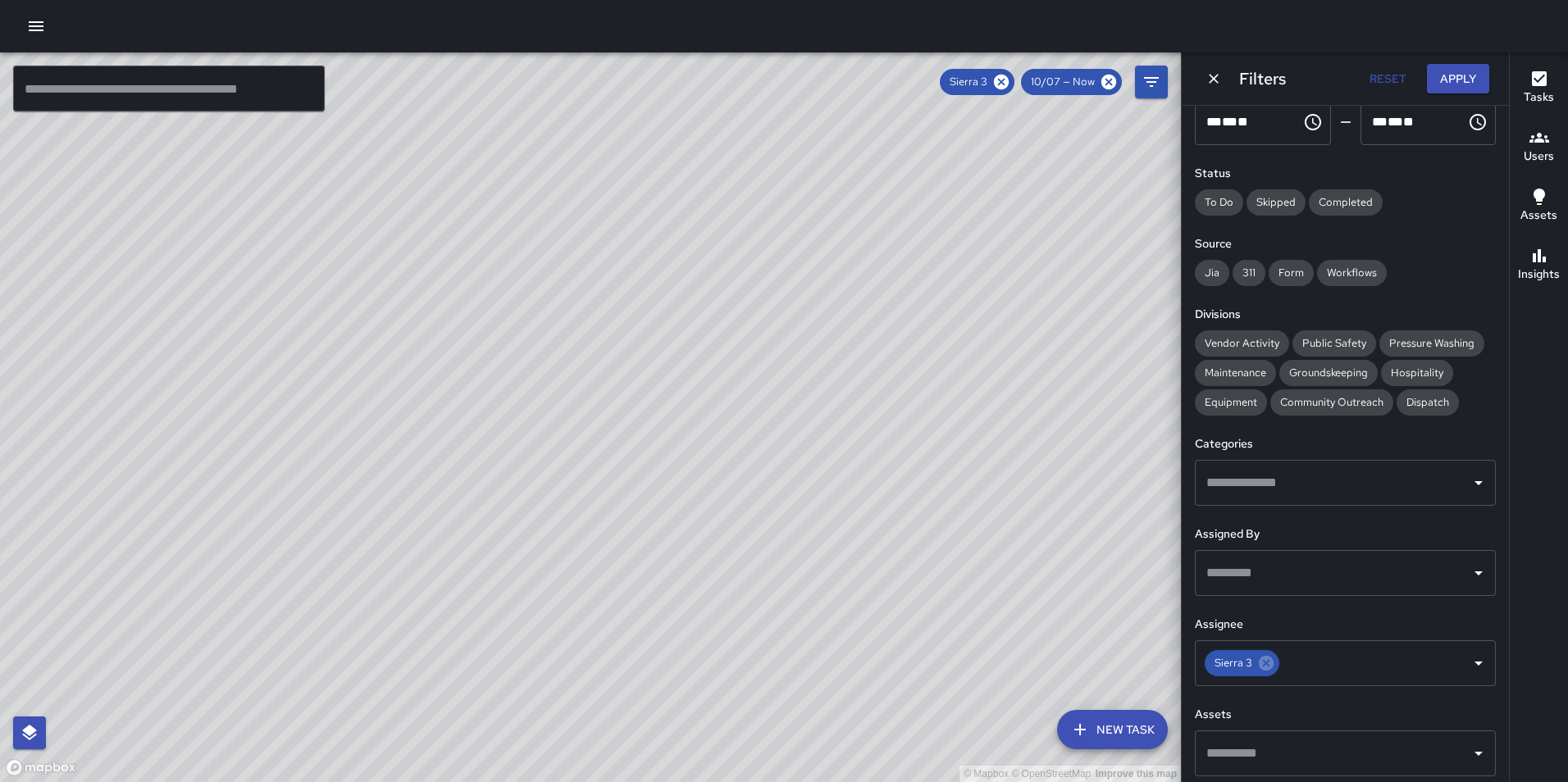
drag, startPoint x: 1025, startPoint y: 292, endPoint x: 888, endPoint y: 519, distance: 265.1
click at [888, 519] on div "© Mapbox © OpenStreetMap Improve this map" at bounding box center [590, 417] width 1181 height 729
click at [1266, 661] on icon at bounding box center [1266, 664] width 15 height 15
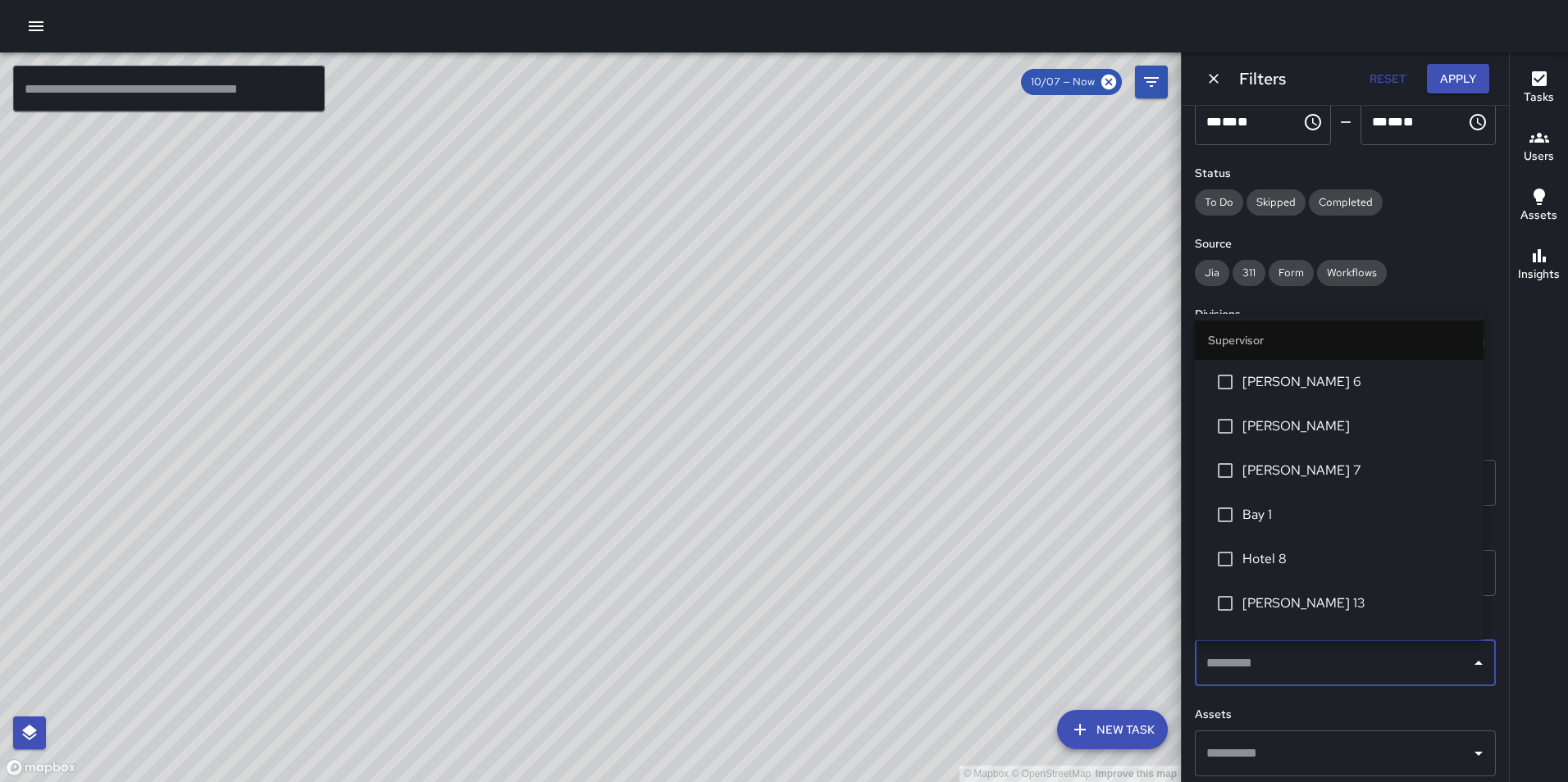
click at [1266, 661] on input "text" at bounding box center [1333, 664] width 262 height 31
type input "********"
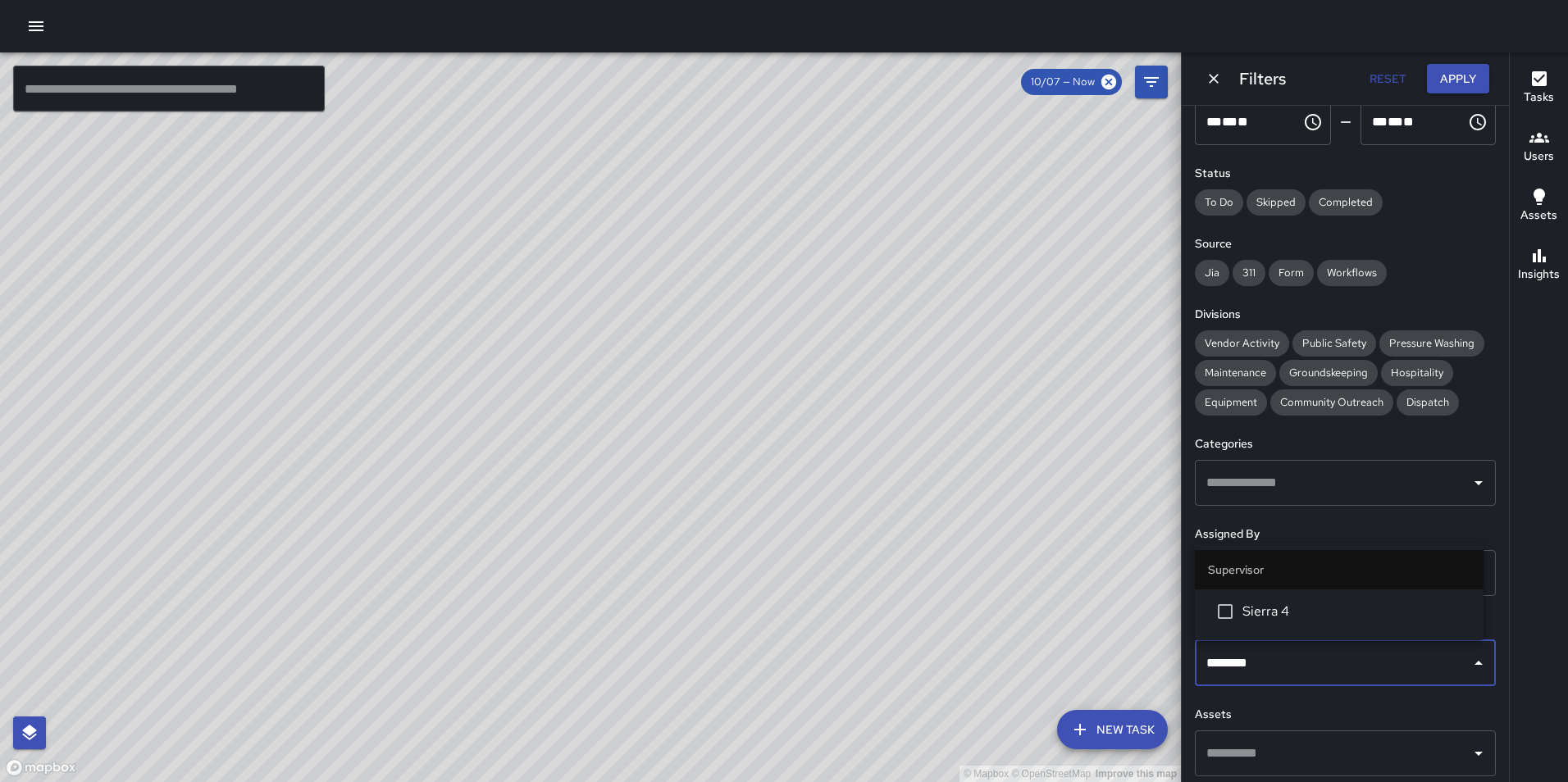
click at [1244, 616] on span "Sierra 4" at bounding box center [1356, 612] width 228 height 20
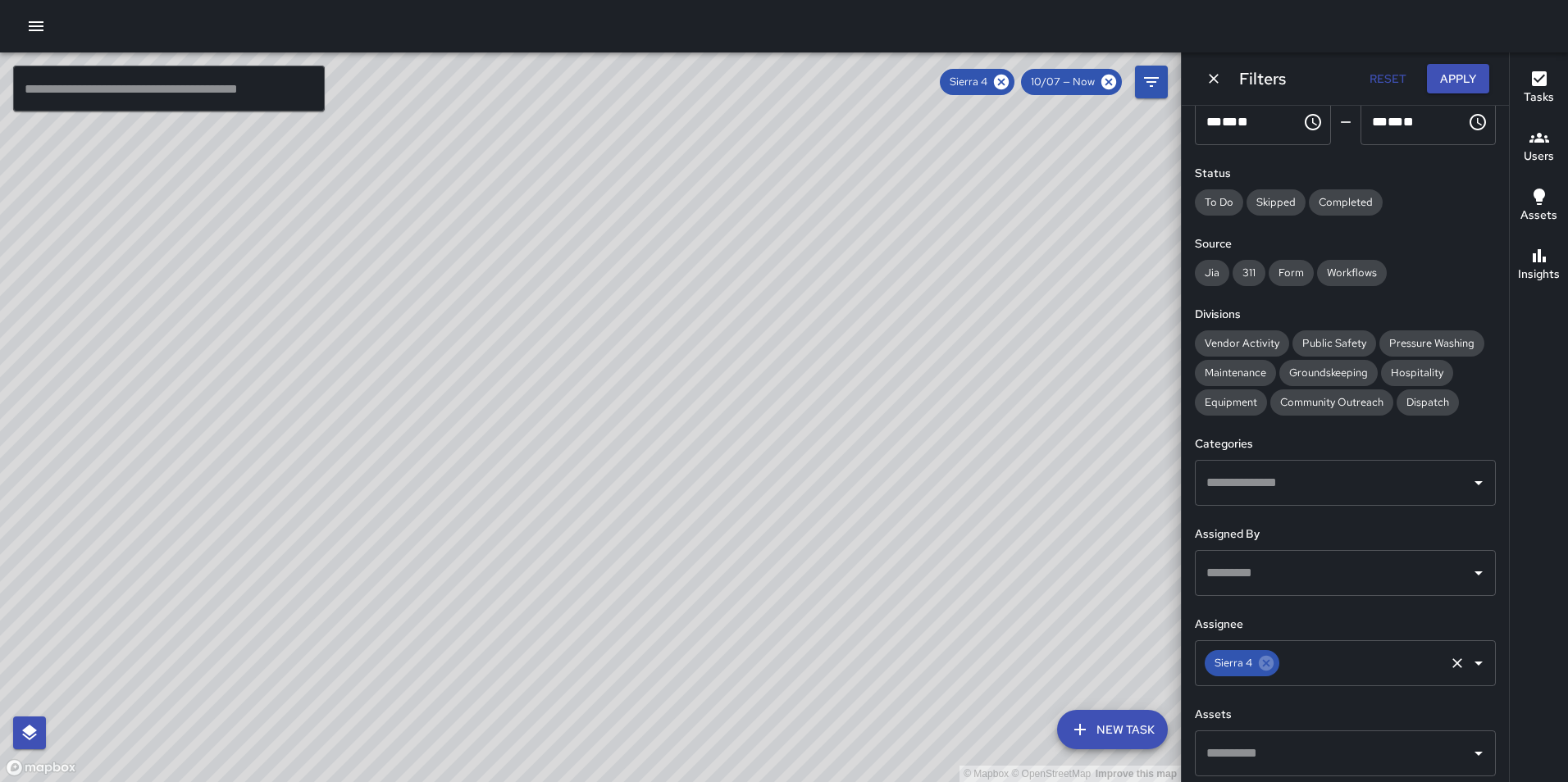
drag, startPoint x: 1088, startPoint y: 630, endPoint x: 1086, endPoint y: 478, distance: 152.0
click at [1086, 478] on div "© Mapbox © OpenStreetMap Improve this map" at bounding box center [590, 417] width 1181 height 729
click at [1266, 661] on icon at bounding box center [1266, 664] width 15 height 15
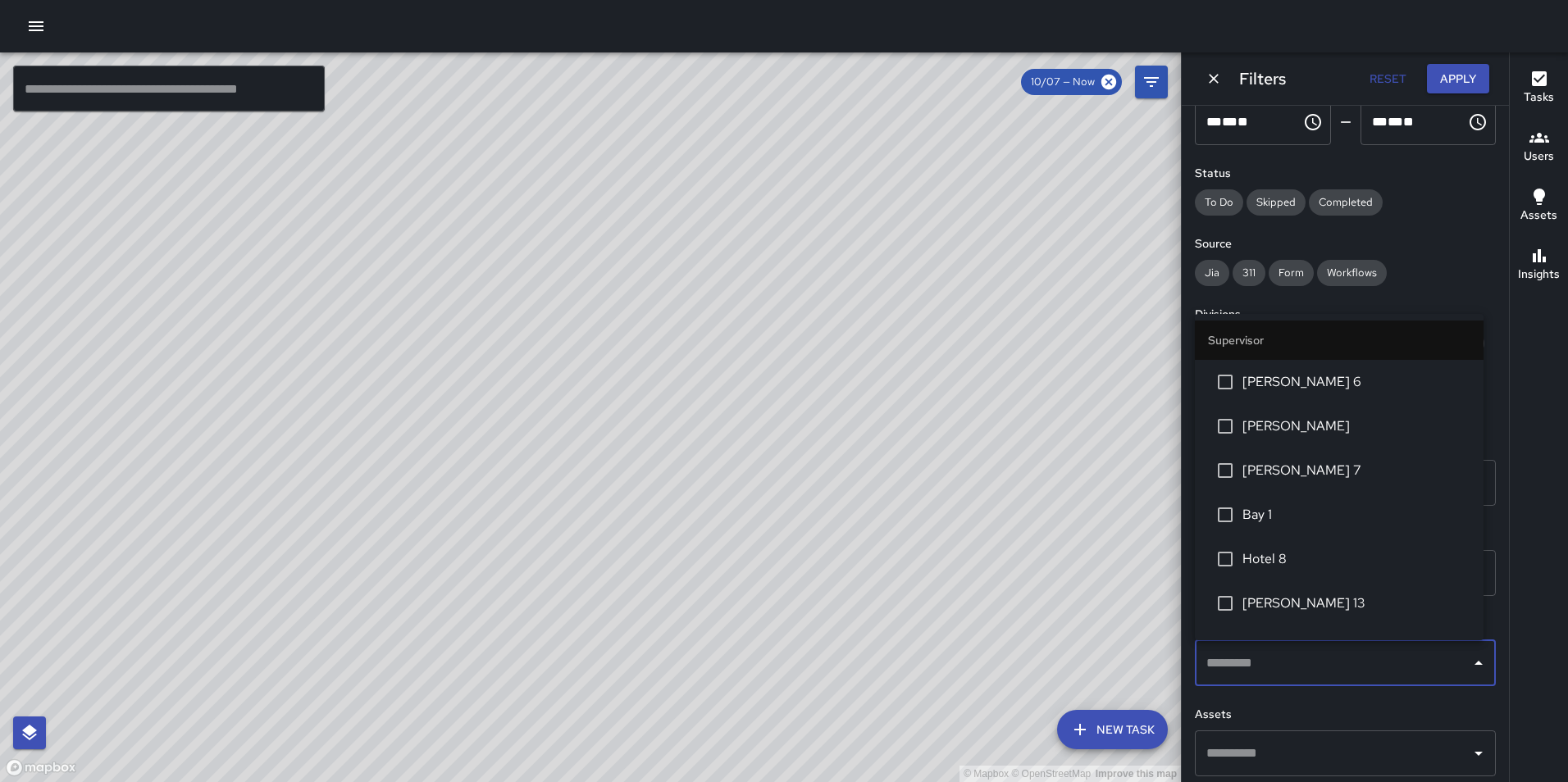
click at [1266, 661] on input "text" at bounding box center [1333, 664] width 262 height 31
type input "********"
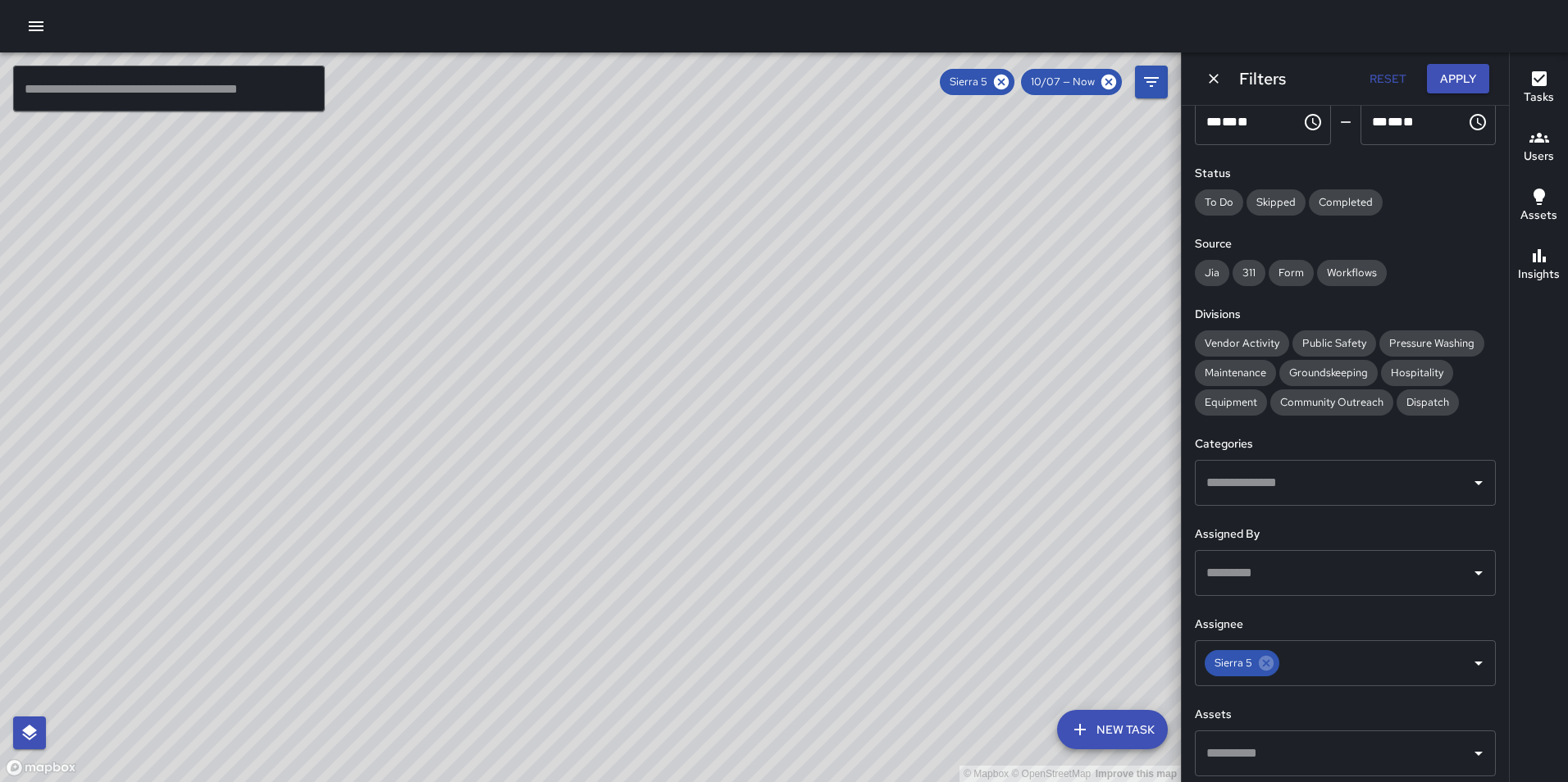
drag, startPoint x: 686, startPoint y: 597, endPoint x: 770, endPoint y: 383, distance: 229.9
click at [770, 383] on div "© Mapbox © OpenStreetMap Improve this map" at bounding box center [590, 417] width 1181 height 729
drag, startPoint x: 574, startPoint y: 638, endPoint x: 523, endPoint y: 519, distance: 129.5
click at [523, 519] on div "© Mapbox © OpenStreetMap Improve this map" at bounding box center [590, 417] width 1181 height 729
drag, startPoint x: 714, startPoint y: 197, endPoint x: 715, endPoint y: 259, distance: 62.0
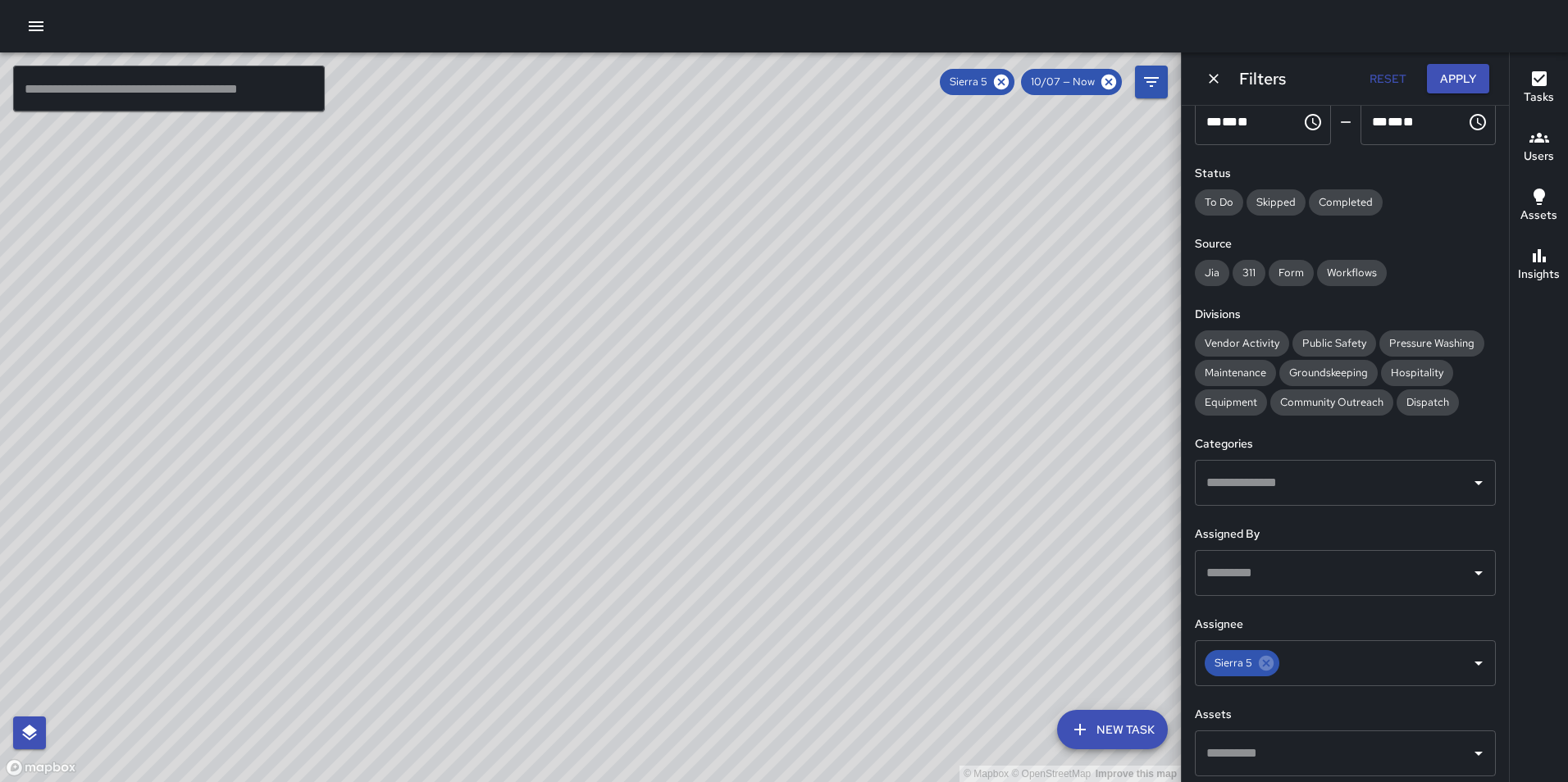
click at [715, 259] on div "© Mapbox © OpenStreetMap Improve this map" at bounding box center [590, 417] width 1181 height 729
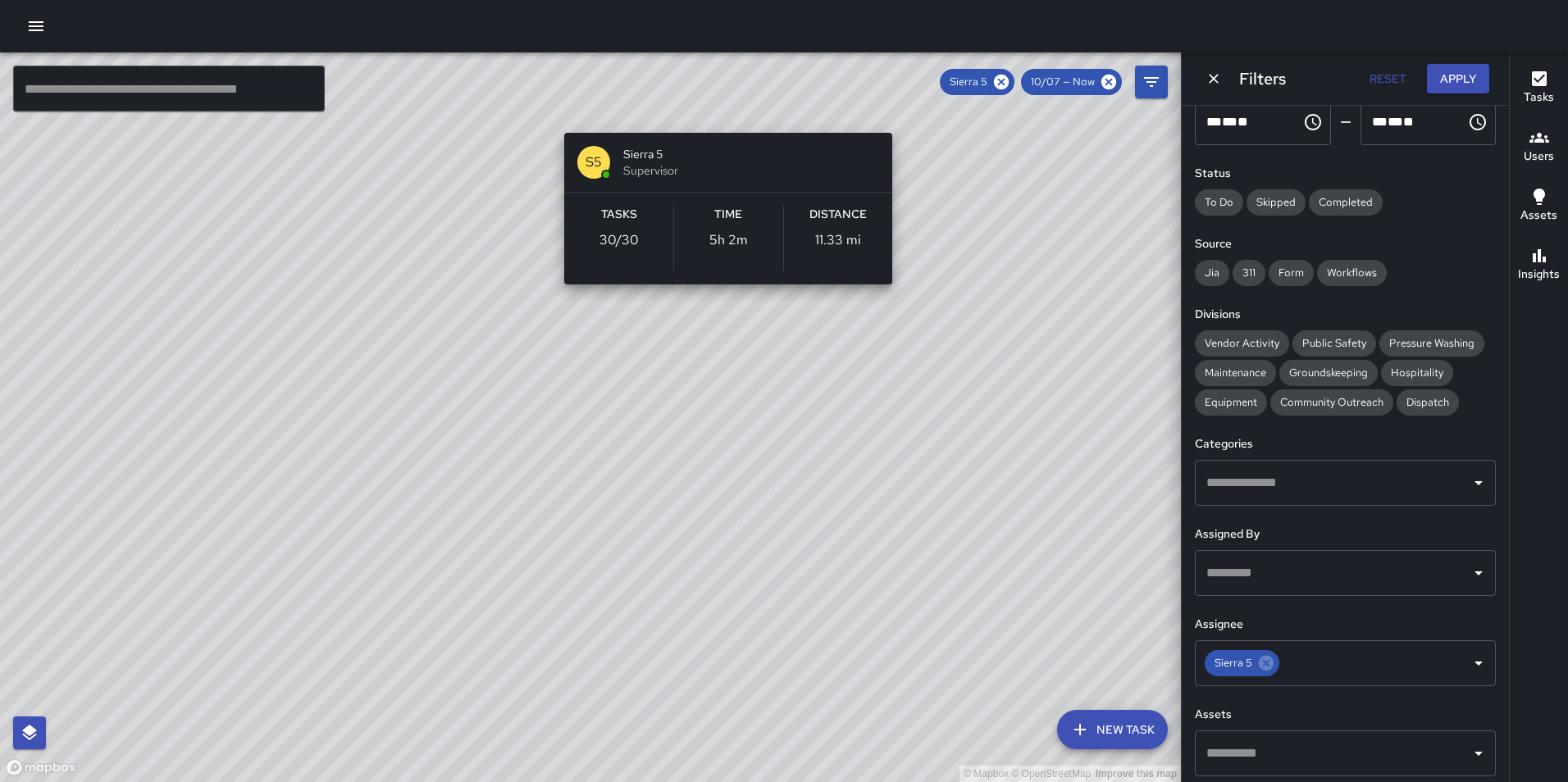
click at [895, 116] on div "© Mapbox © OpenStreetMap Improve this map S5 Sierra 5 Supervisor Tasks 30 / 30 …" at bounding box center [590, 417] width 1181 height 729
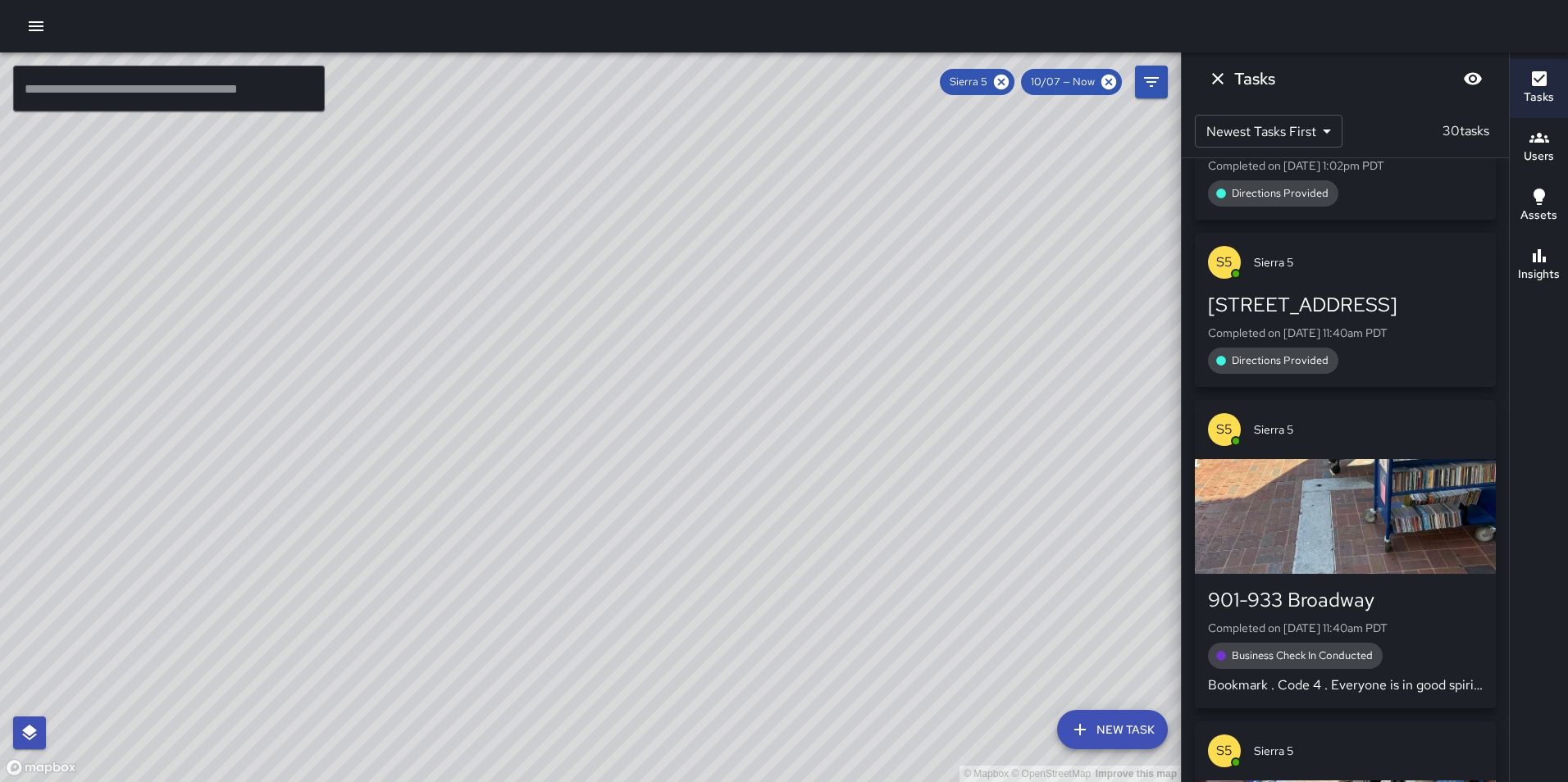
scroll to position [0, 0]
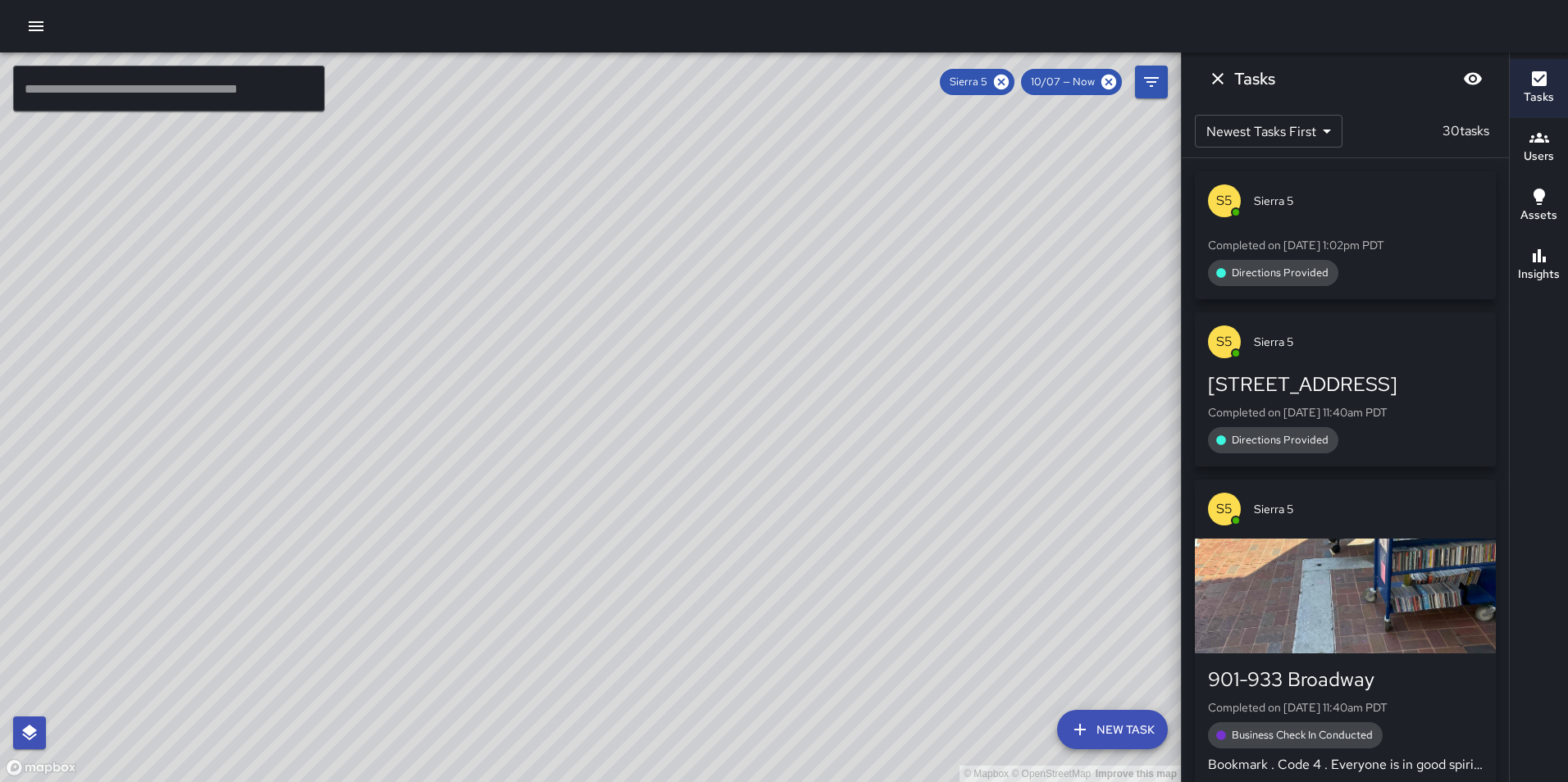
drag, startPoint x: 1081, startPoint y: 435, endPoint x: 1017, endPoint y: 479, distance: 77.7
click at [1017, 479] on div "© Mapbox © OpenStreetMap Improve this map" at bounding box center [590, 417] width 1181 height 729
drag, startPoint x: 1081, startPoint y: 372, endPoint x: 1036, endPoint y: 464, distance: 102.4
click at [1036, 464] on div "© Mapbox © OpenStreetMap Improve this map" at bounding box center [590, 417] width 1181 height 729
click at [1250, 513] on div "S5 Sierra 5" at bounding box center [1345, 510] width 301 height 59
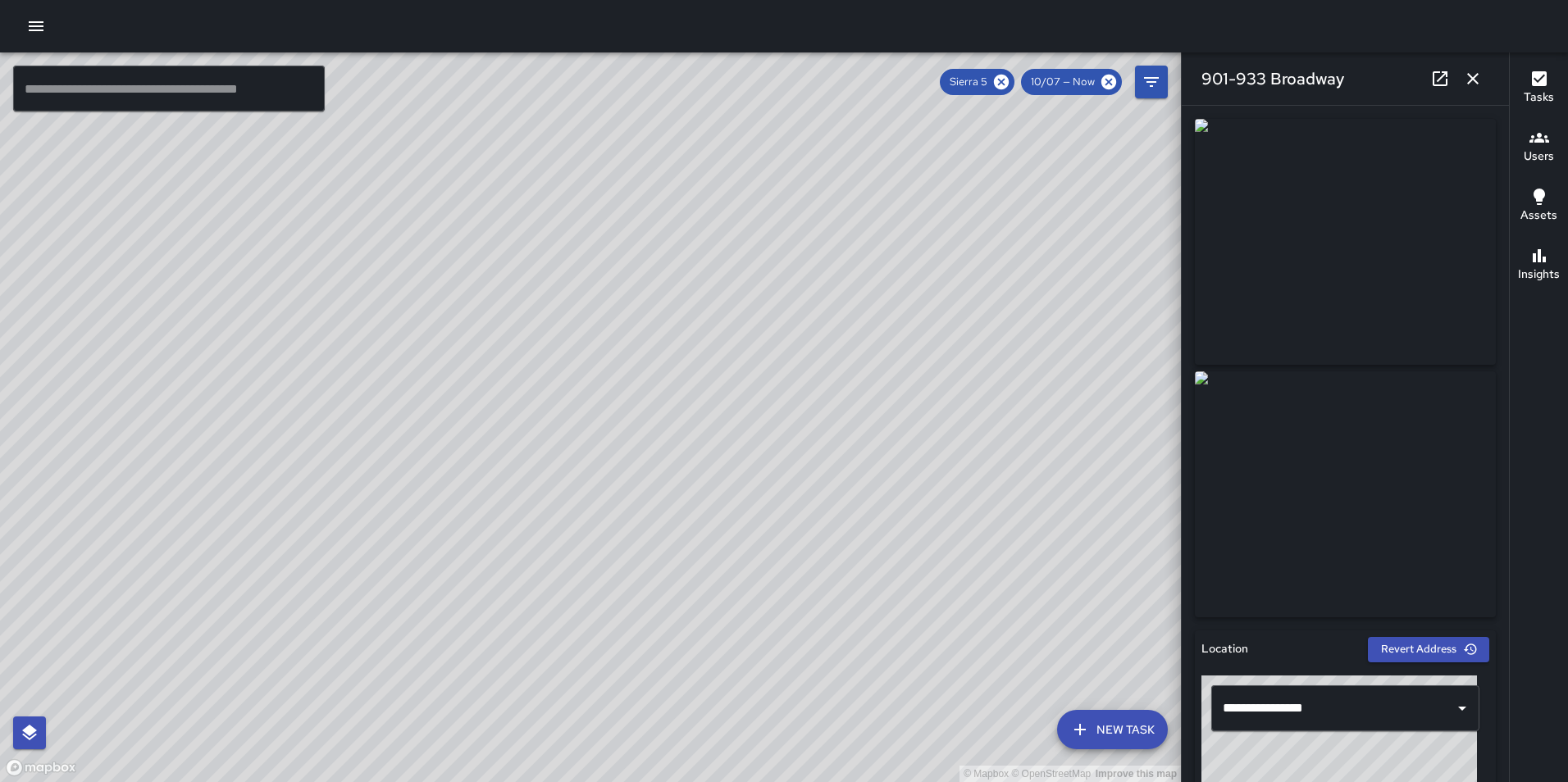
click at [1470, 82] on icon "button" at bounding box center [1473, 79] width 11 height 11
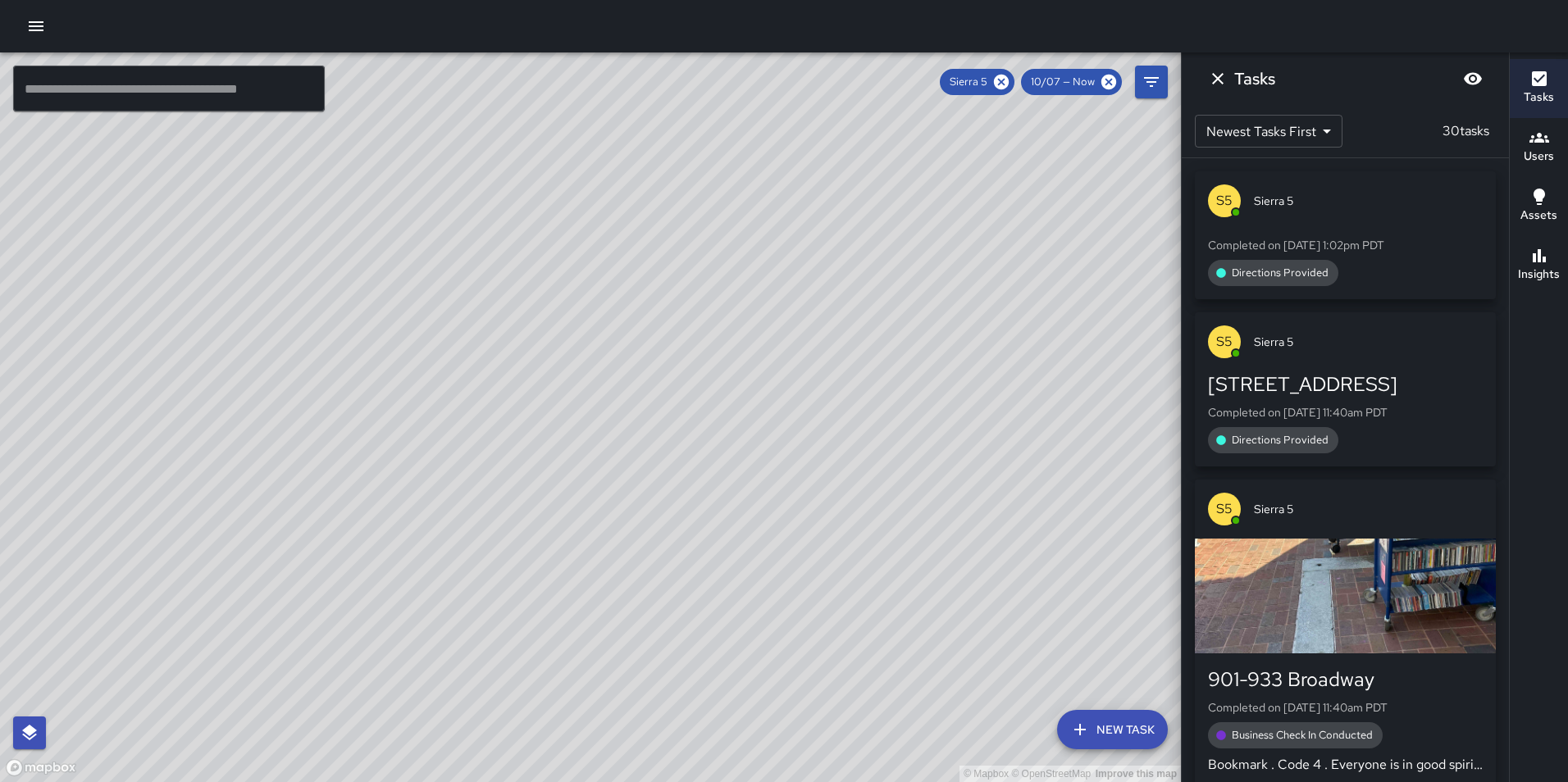
click at [1397, 386] on div "[STREET_ADDRESS]" at bounding box center [1345, 385] width 275 height 26
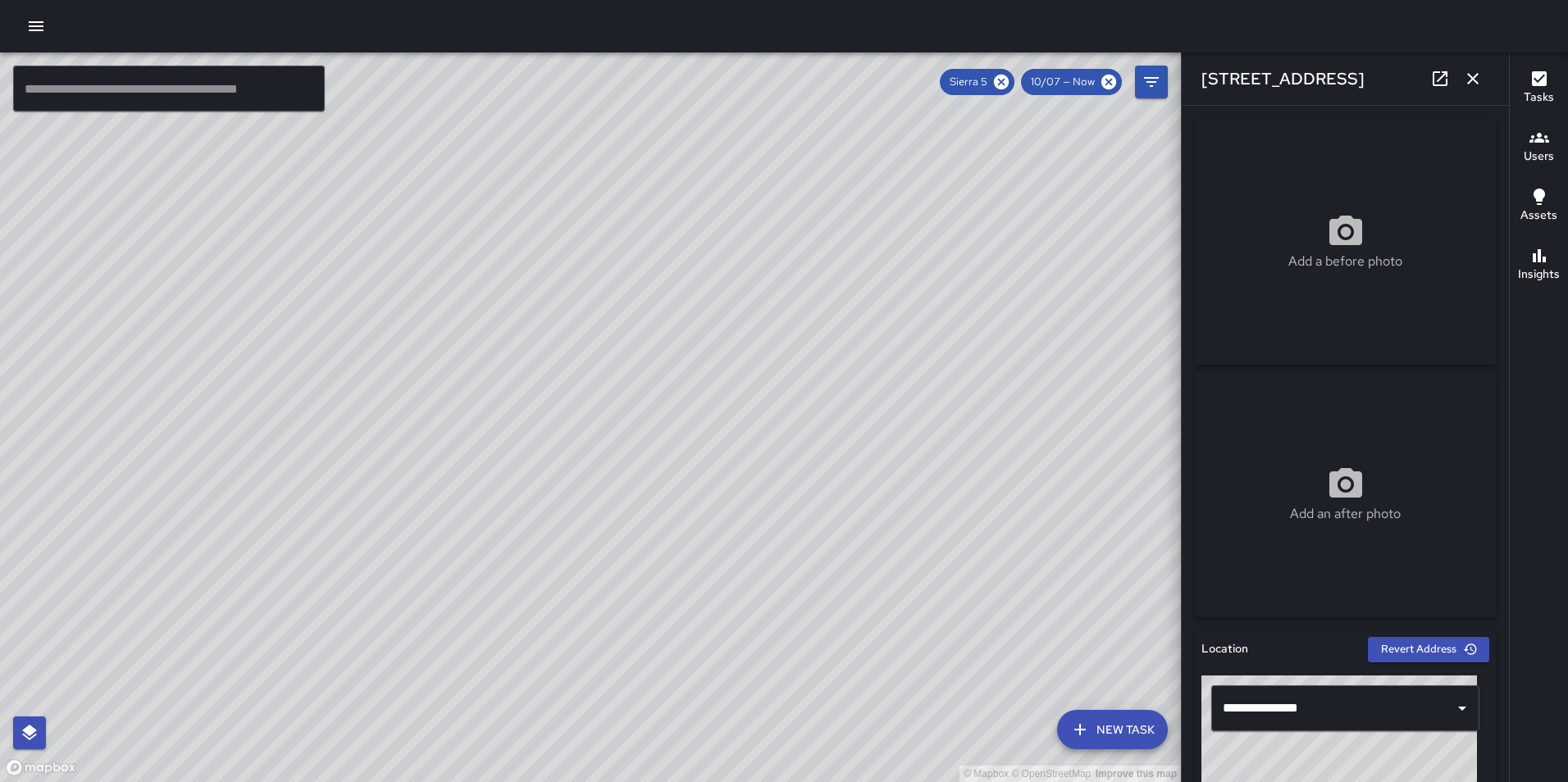
click at [1475, 90] on button "button" at bounding box center [1473, 79] width 33 height 33
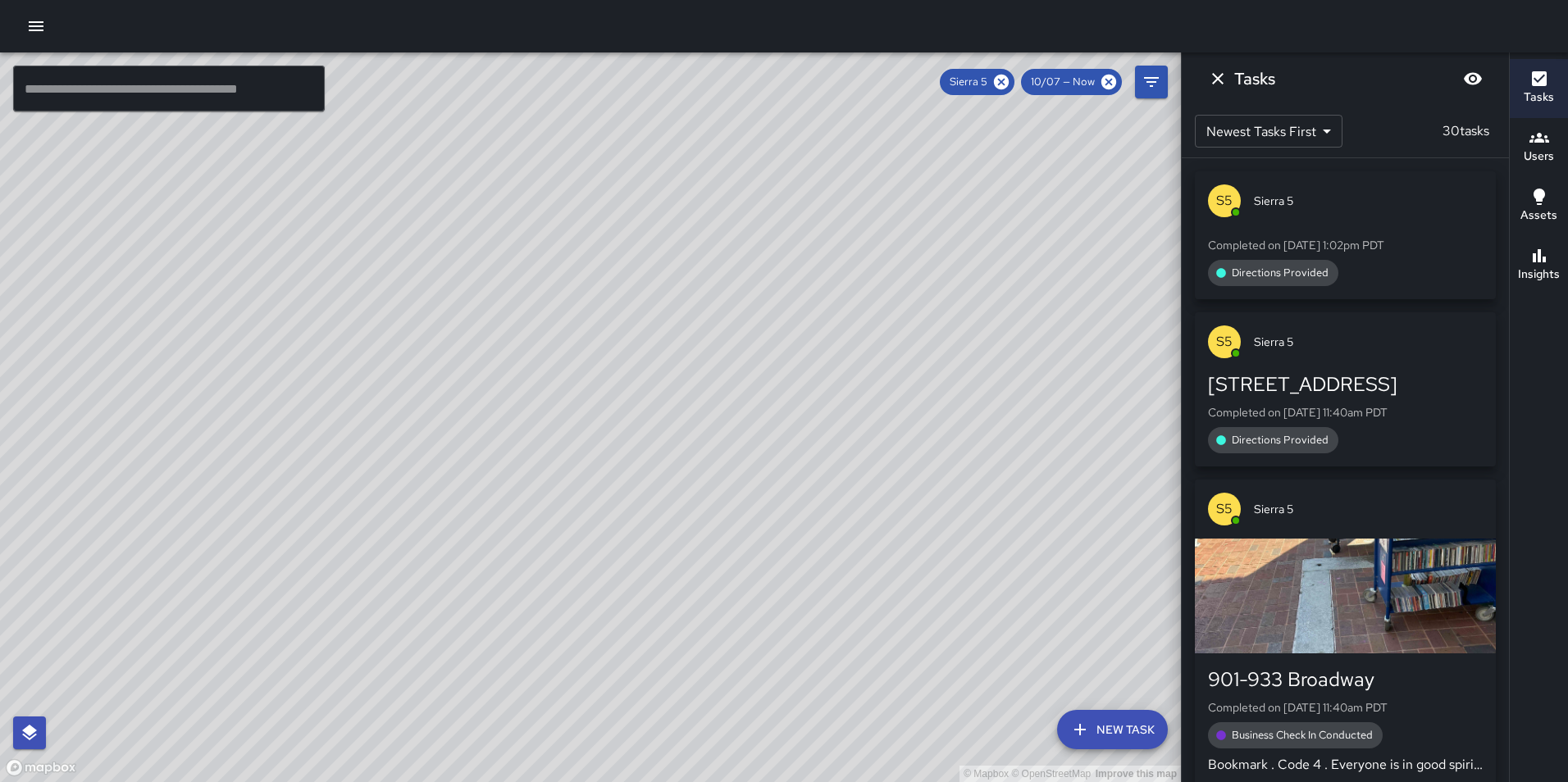
drag, startPoint x: 1035, startPoint y: 375, endPoint x: 909, endPoint y: 299, distance: 147.1
click at [909, 299] on div "© Mapbox © OpenStreetMap Improve this map" at bounding box center [590, 417] width 1181 height 729
drag, startPoint x: 863, startPoint y: 362, endPoint x: 867, endPoint y: 341, distance: 21.4
click at [867, 341] on div "© Mapbox © OpenStreetMap Improve this map" at bounding box center [590, 417] width 1181 height 729
click at [1003, 89] on icon at bounding box center [1001, 82] width 15 height 15
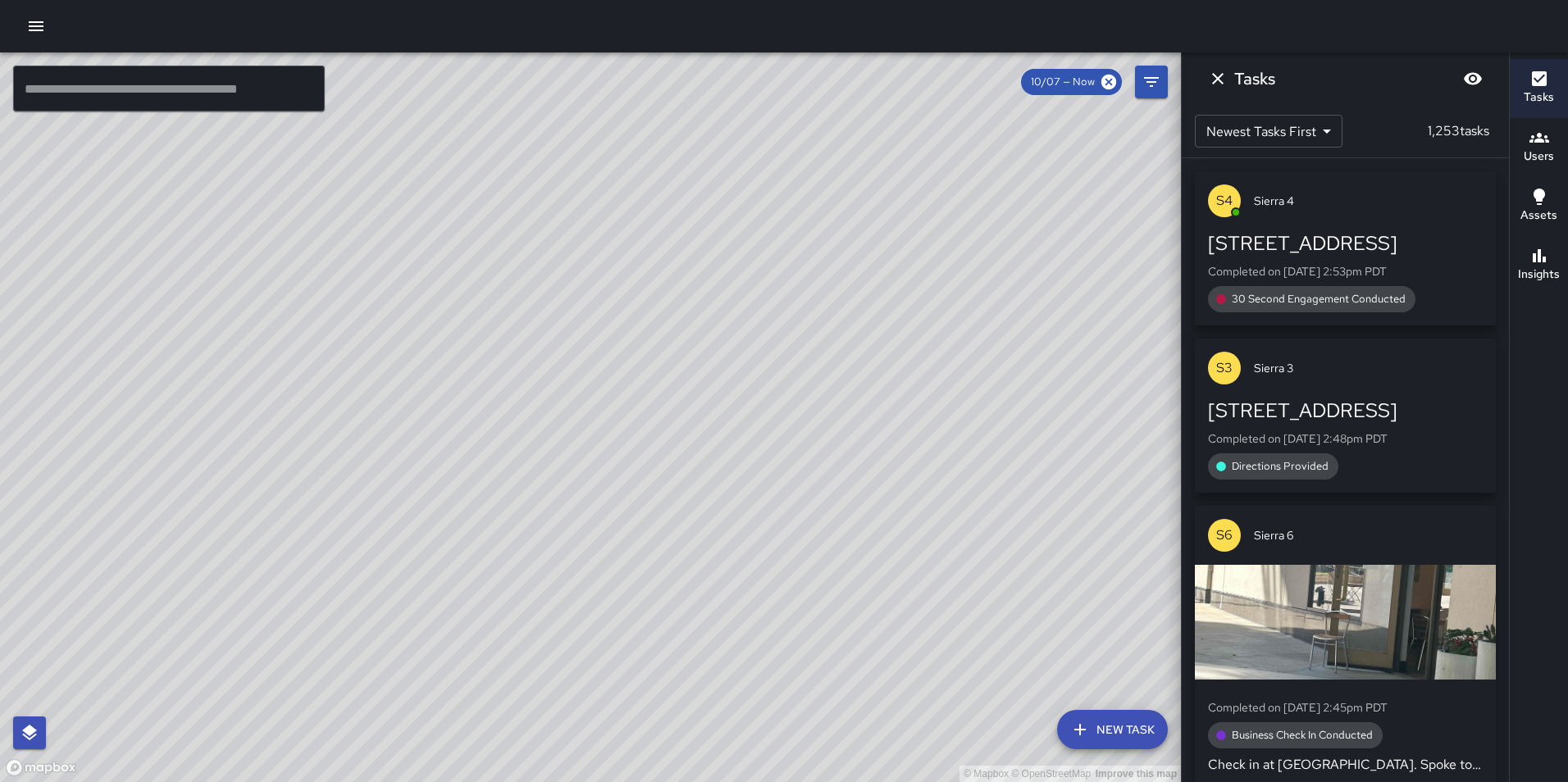
click at [957, 238] on div "© Mapbox © OpenStreetMap Improve this map" at bounding box center [590, 417] width 1181 height 729
click at [1146, 80] on icon "Filters" at bounding box center [1151, 82] width 20 height 20
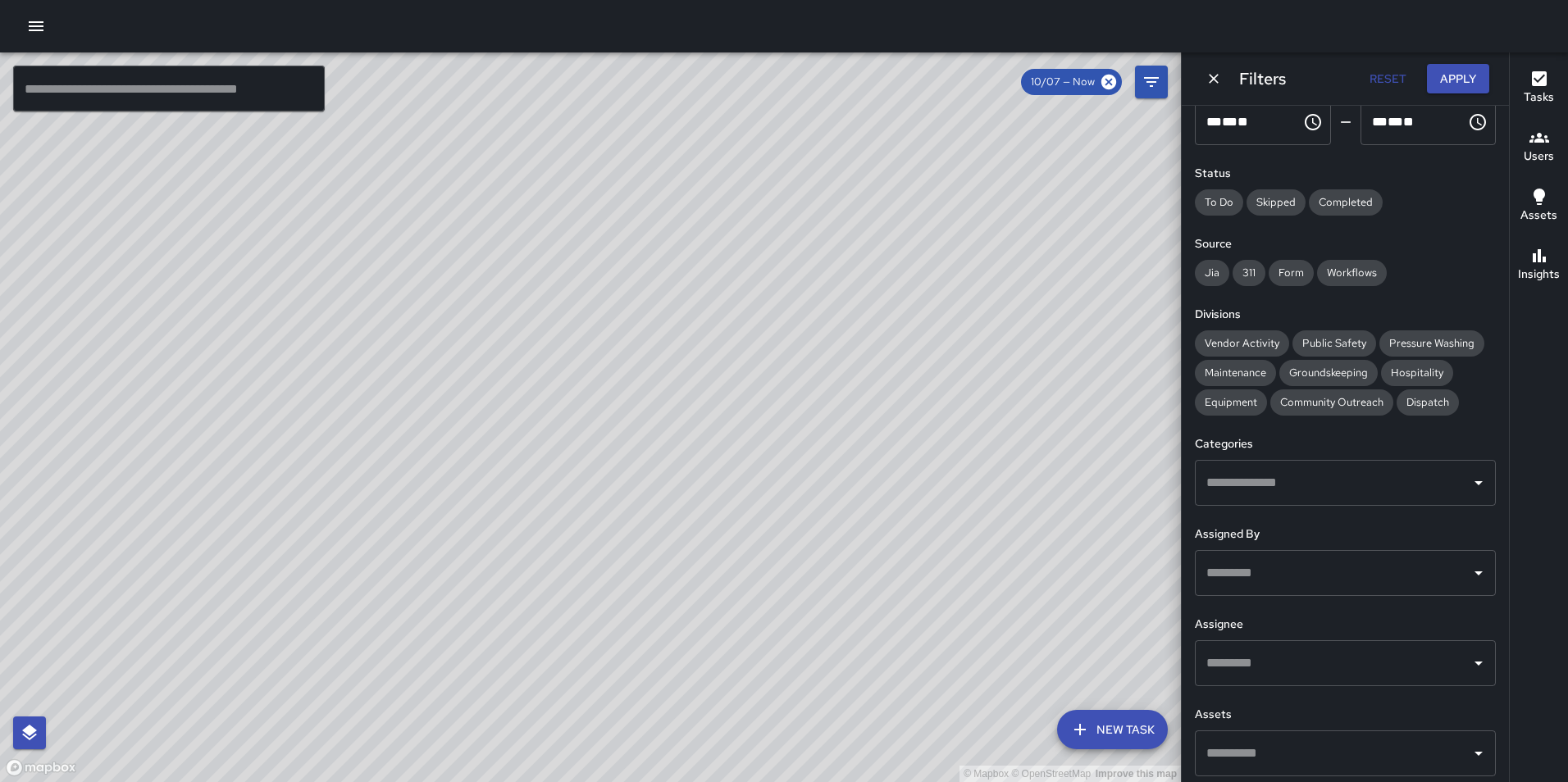
click at [1282, 648] on input "text" at bounding box center [1333, 664] width 262 height 31
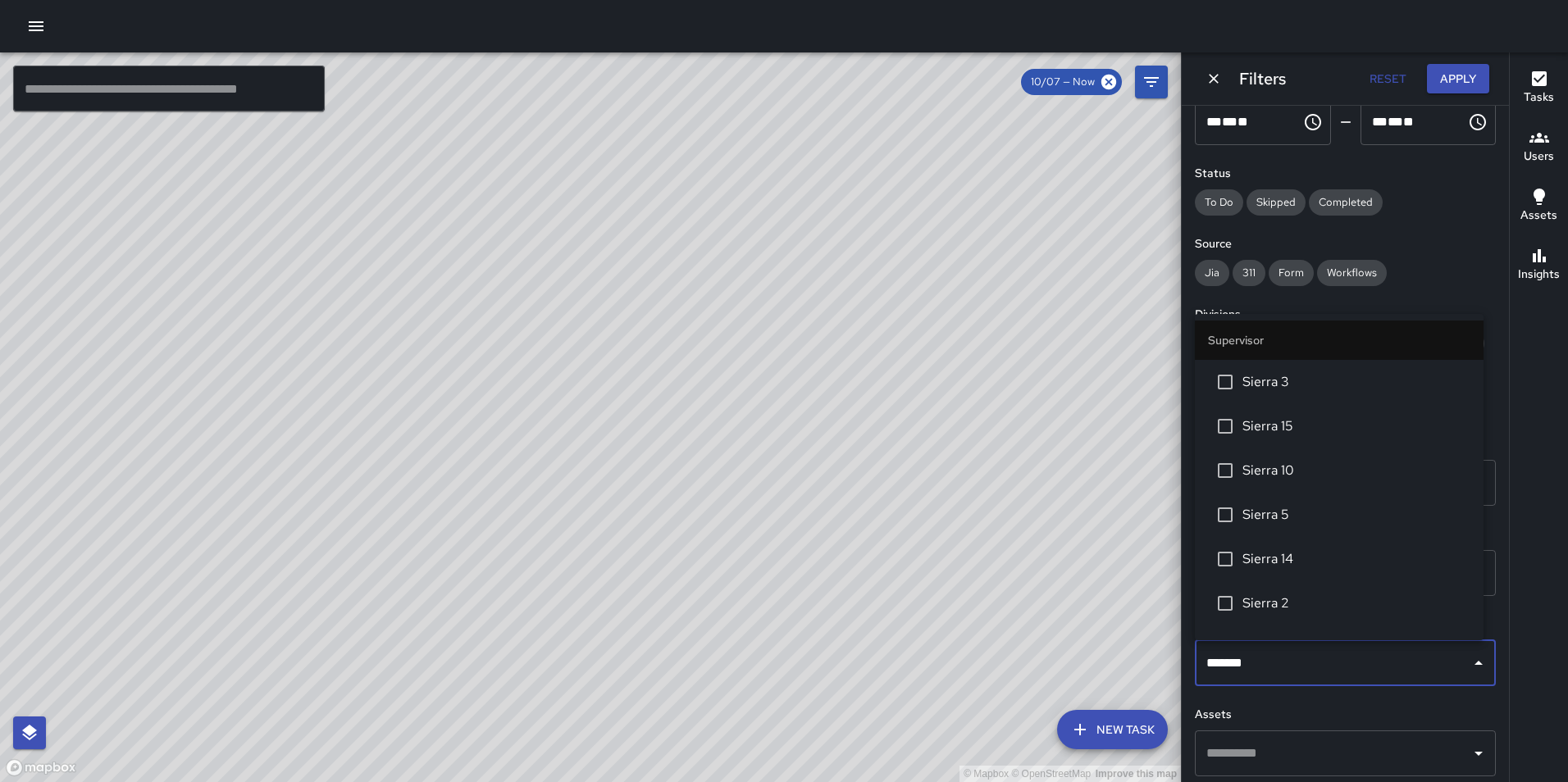
type input "********"
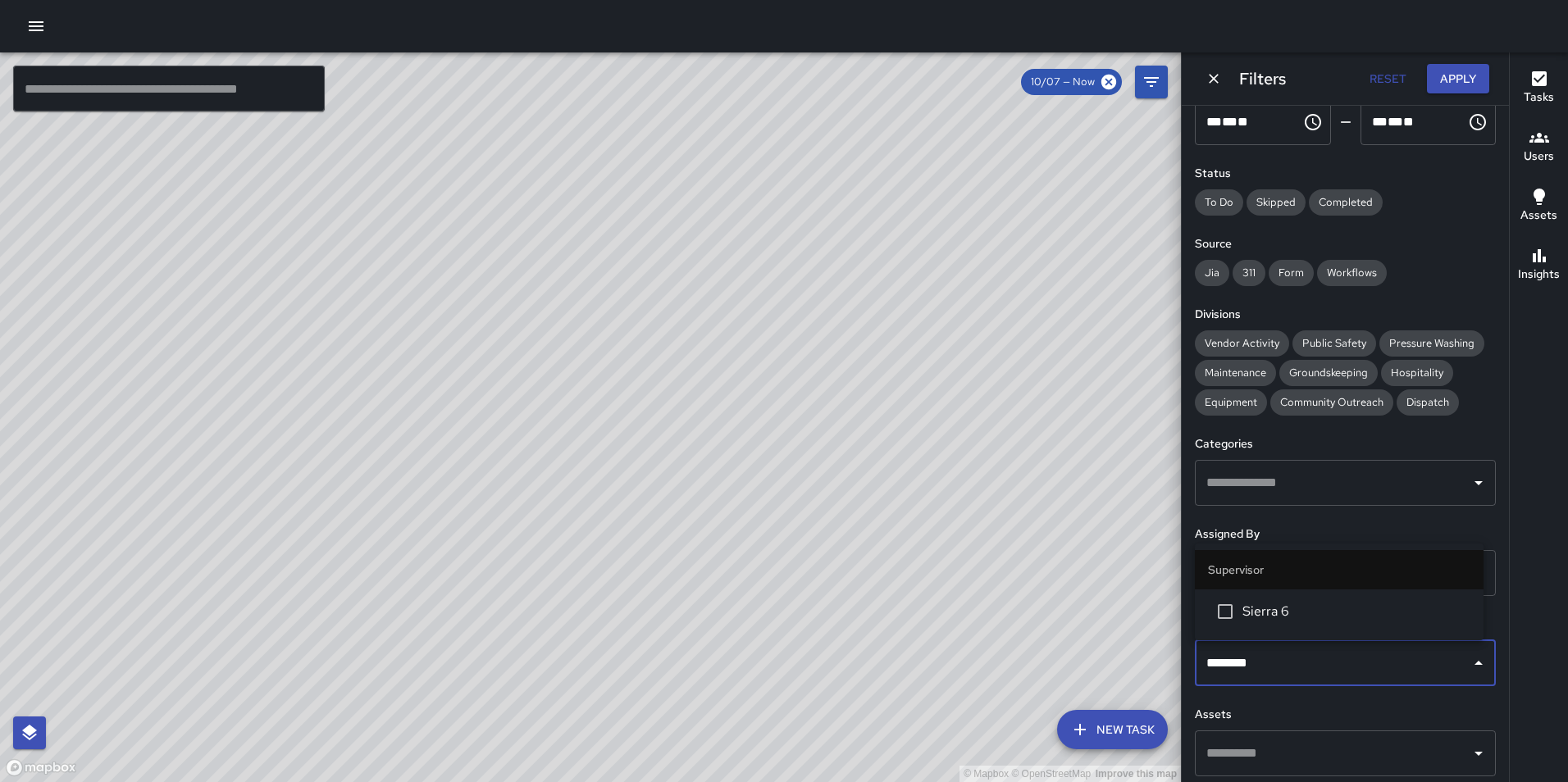
click at [1284, 599] on li "Sierra 6" at bounding box center [1339, 612] width 289 height 44
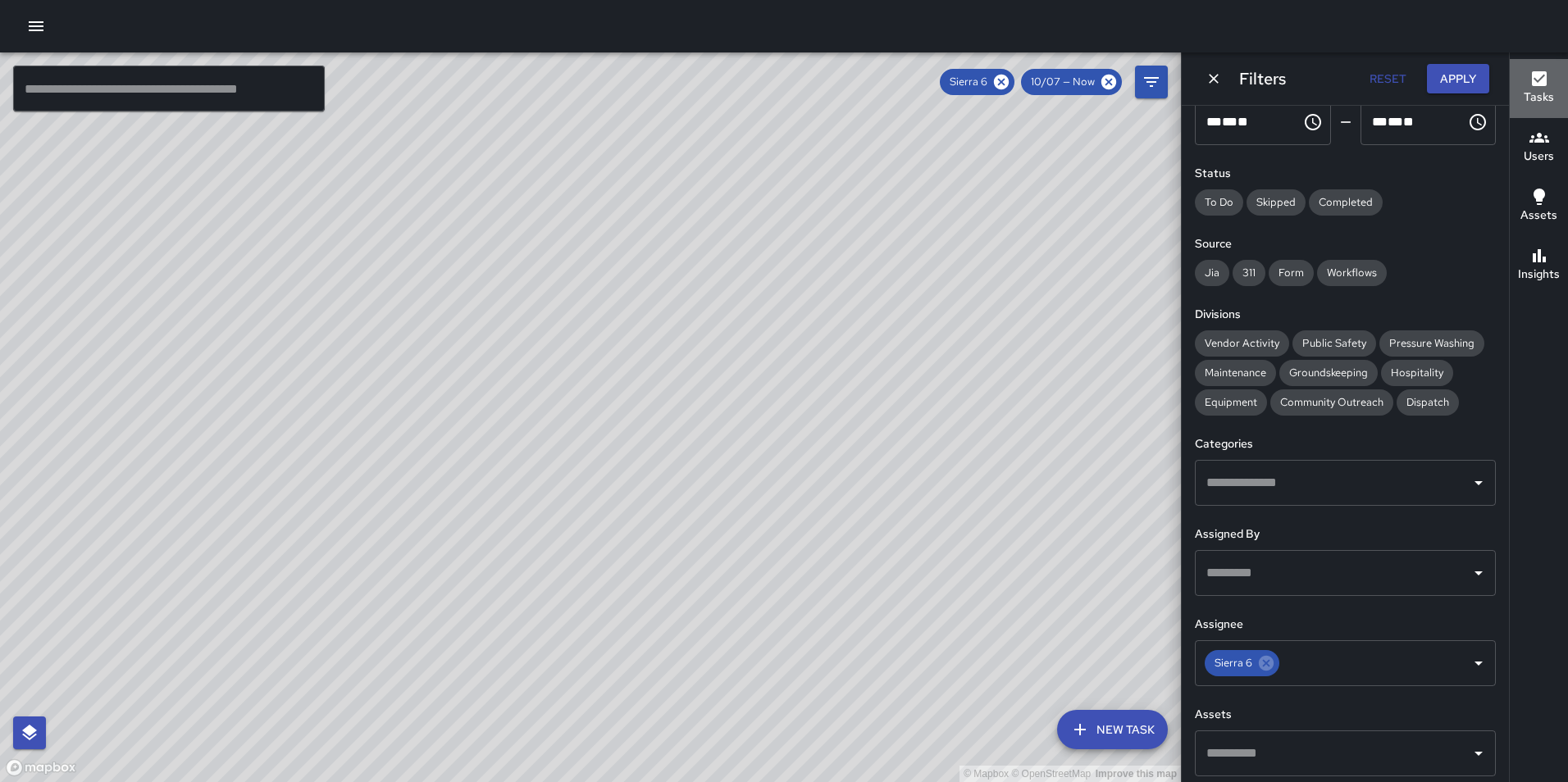
click at [1539, 85] on icon "button" at bounding box center [1539, 79] width 15 height 15
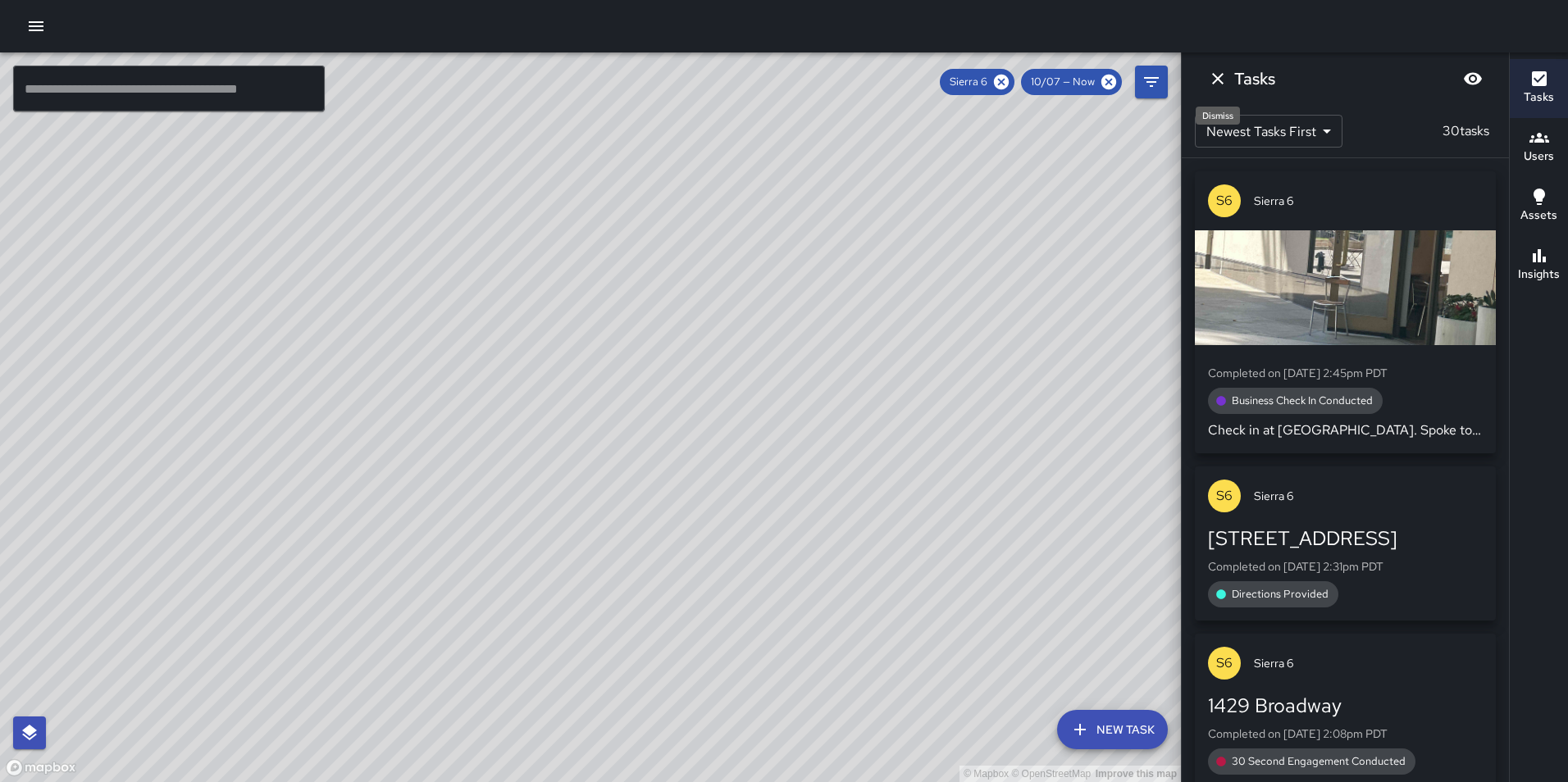
click at [1216, 83] on icon "Dismiss" at bounding box center [1218, 79] width 20 height 20
